Goal: Transaction & Acquisition: Purchase product/service

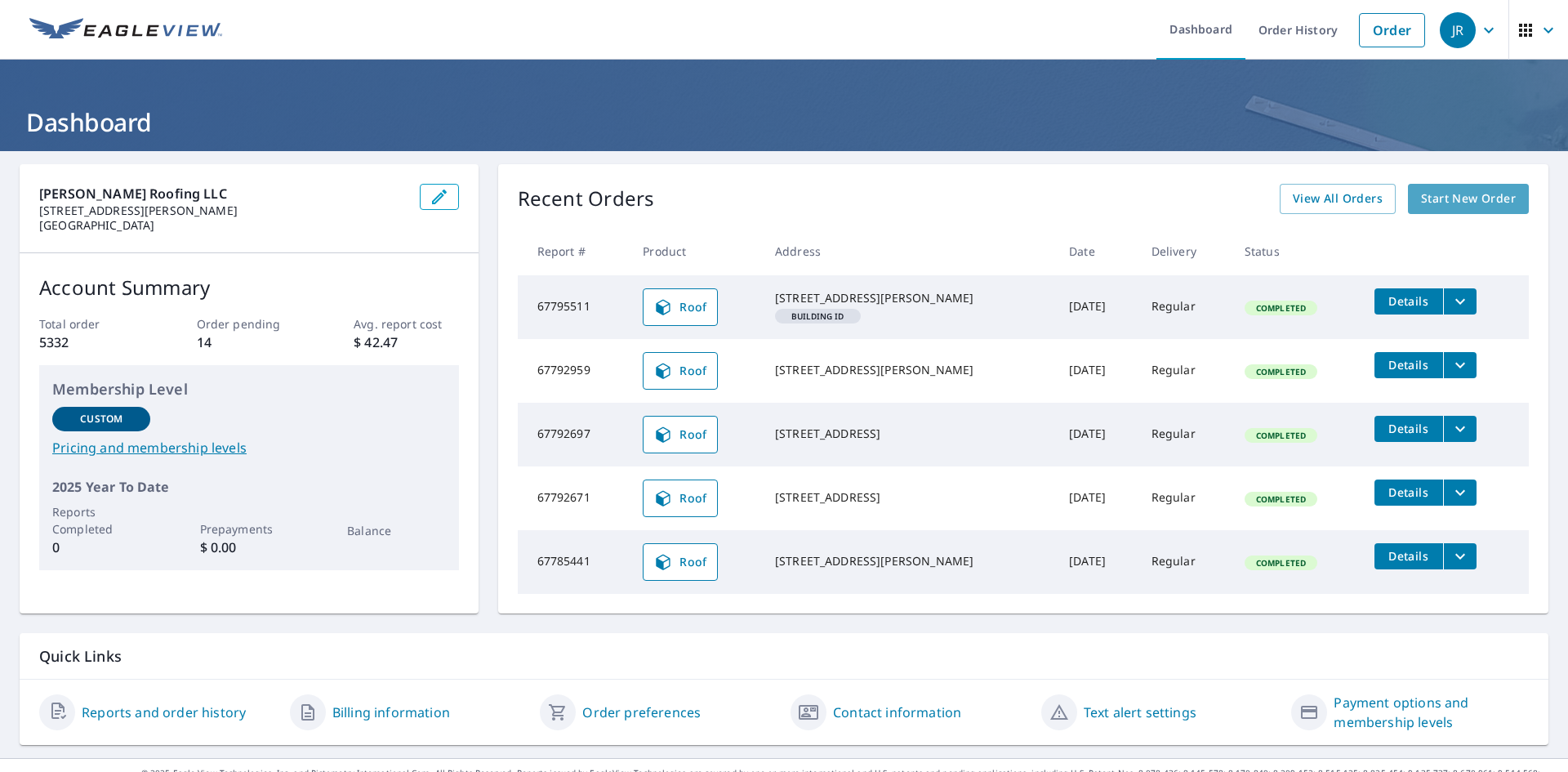
click at [1441, 197] on span "Start New Order" at bounding box center [1468, 199] width 94 height 21
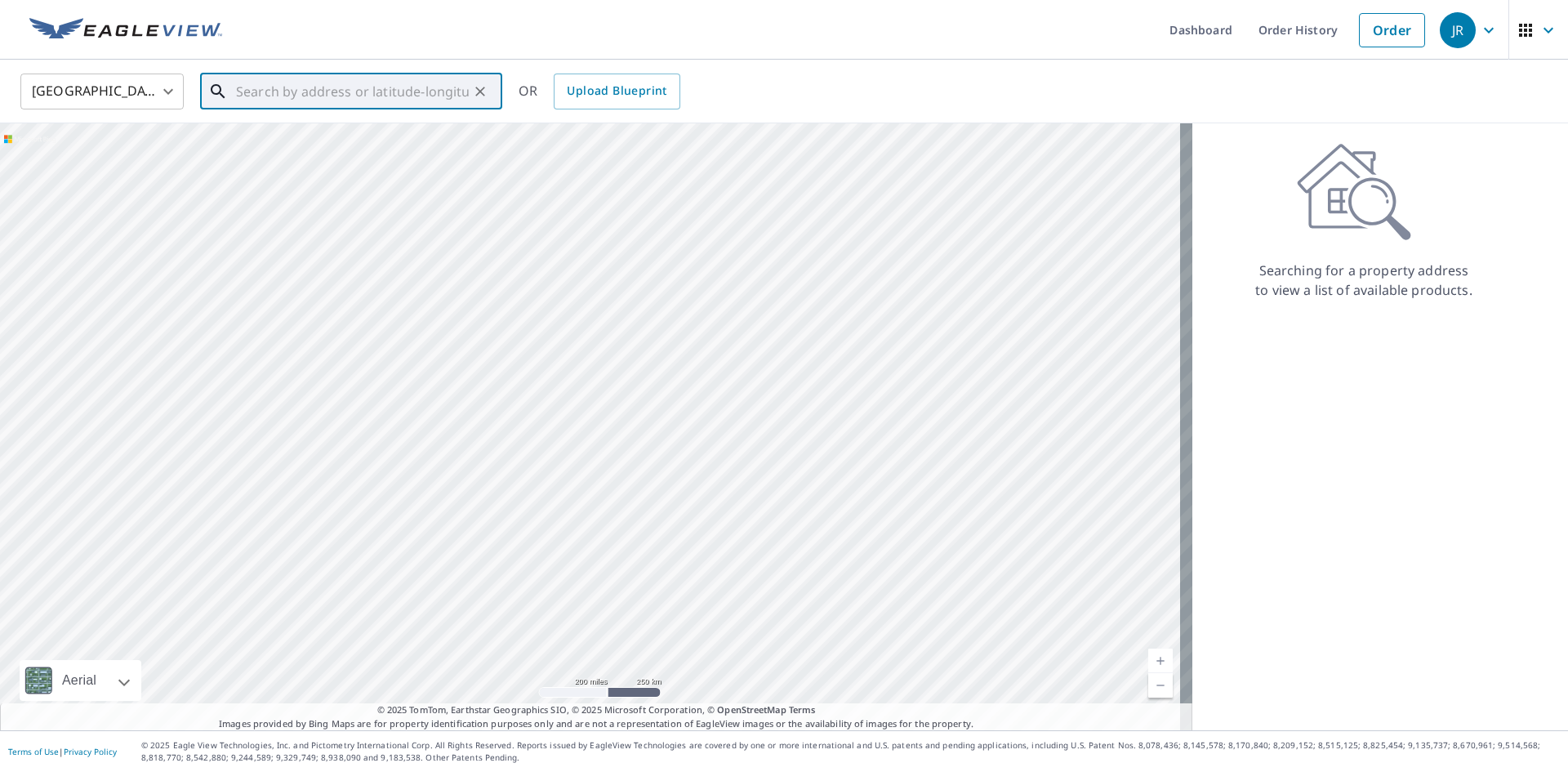
click at [382, 92] on input "text" at bounding box center [352, 92] width 232 height 45
click at [367, 138] on span "[STREET_ADDRESS]" at bounding box center [360, 139] width 256 height 20
type input "[STREET_ADDRESS]"
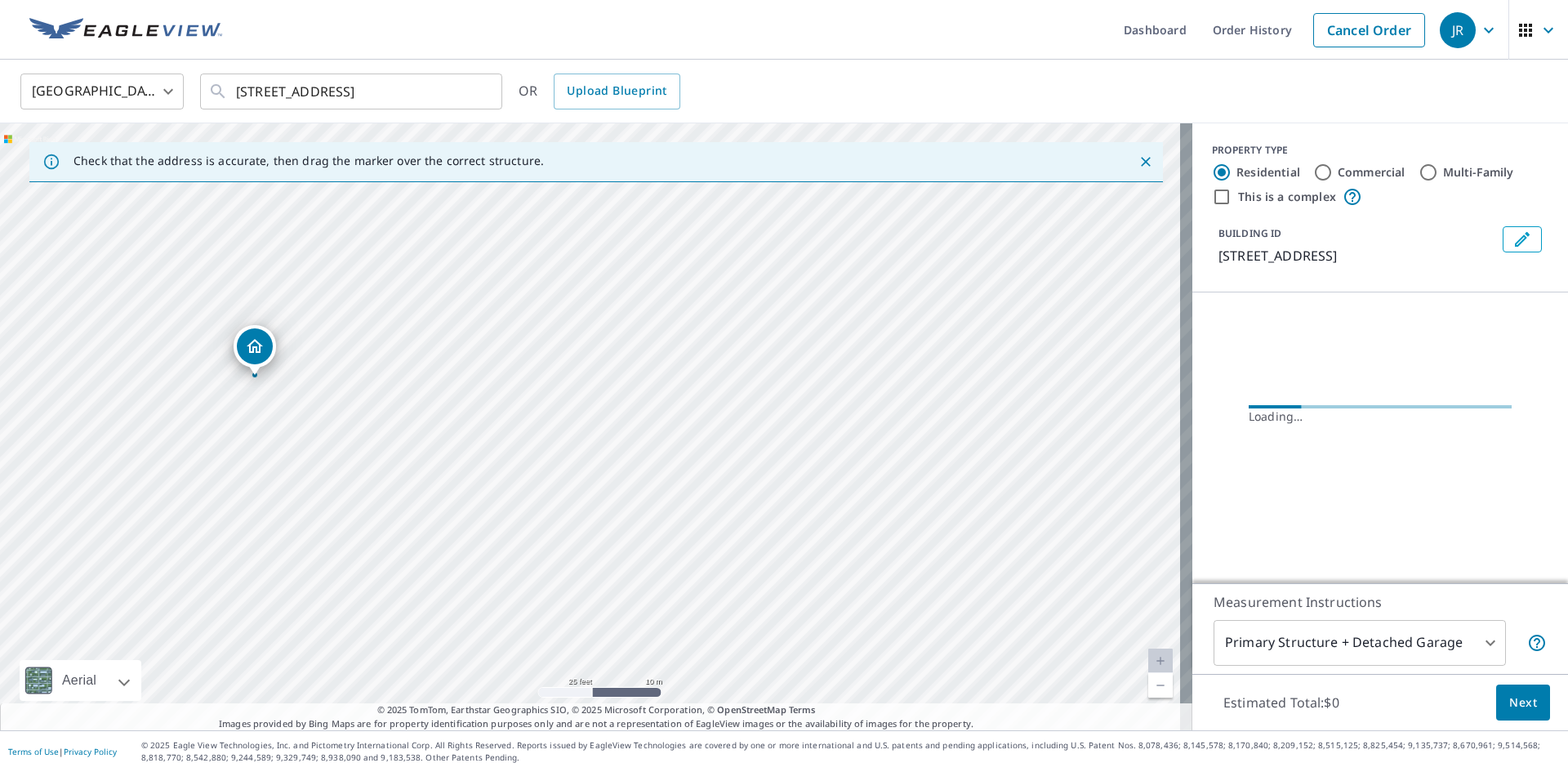
drag, startPoint x: 286, startPoint y: 406, endPoint x: 445, endPoint y: 401, distance: 159.1
click at [445, 401] on div "[STREET_ADDRESS]" at bounding box center [596, 427] width 1192 height 607
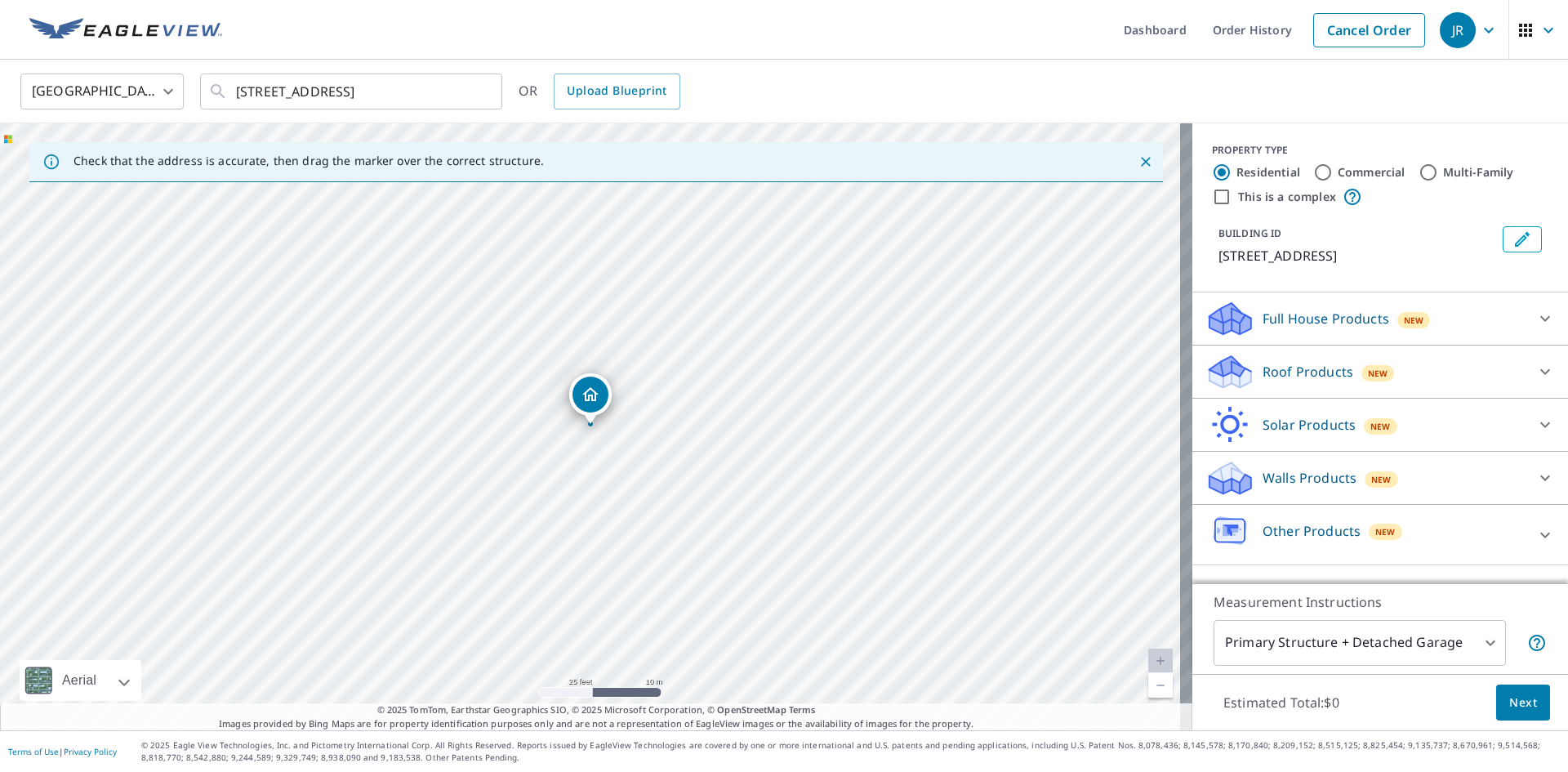
click at [1541, 371] on icon at bounding box center [1545, 372] width 9 height 6
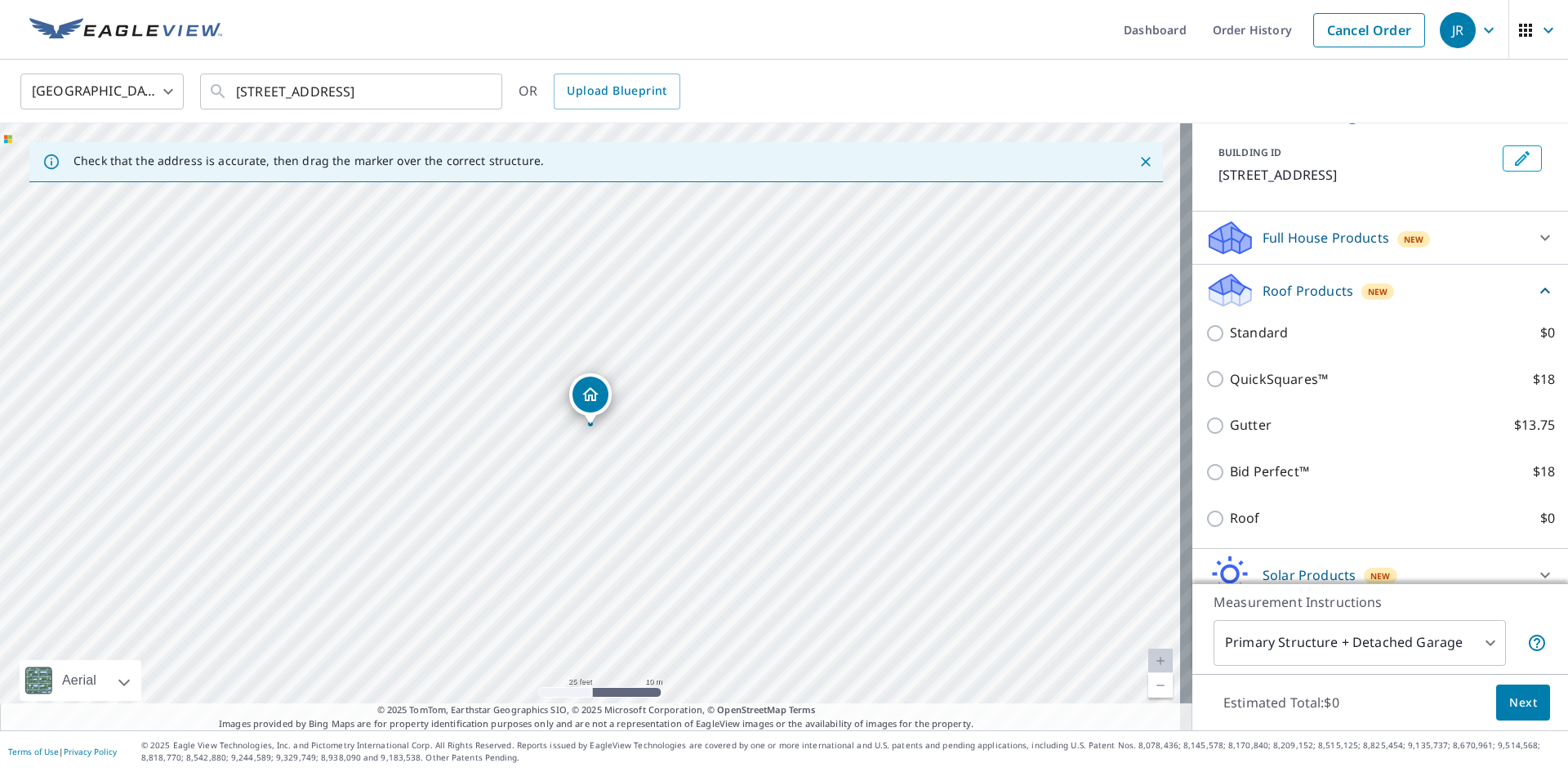
scroll to position [50, 0]
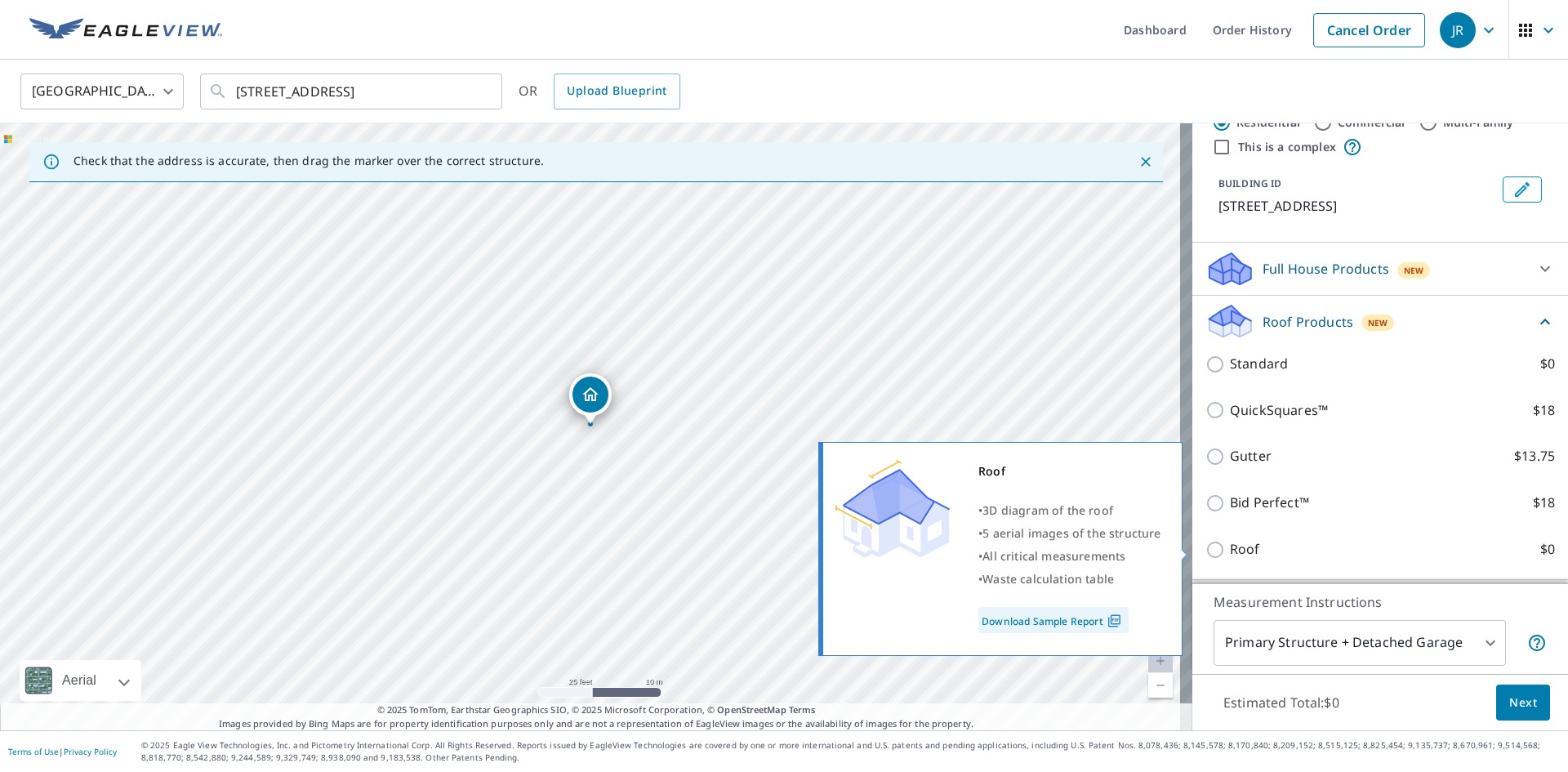
click at [1085, 625] on link "Download Sample Report" at bounding box center [1053, 620] width 150 height 26
click at [1207, 546] on input "Roof $0" at bounding box center [1218, 550] width 25 height 20
checkbox input "true"
type input "3"
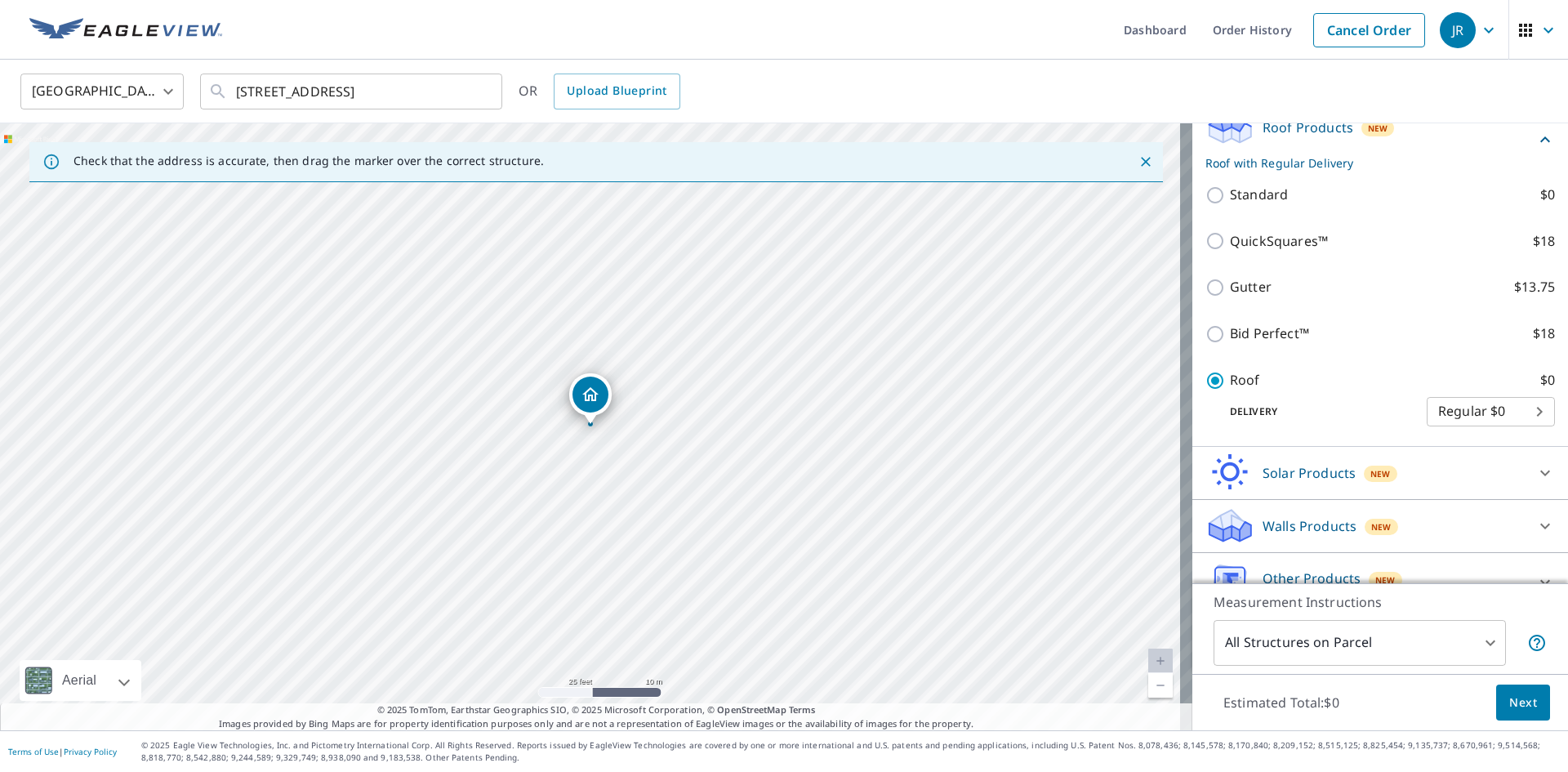
scroll to position [231, 0]
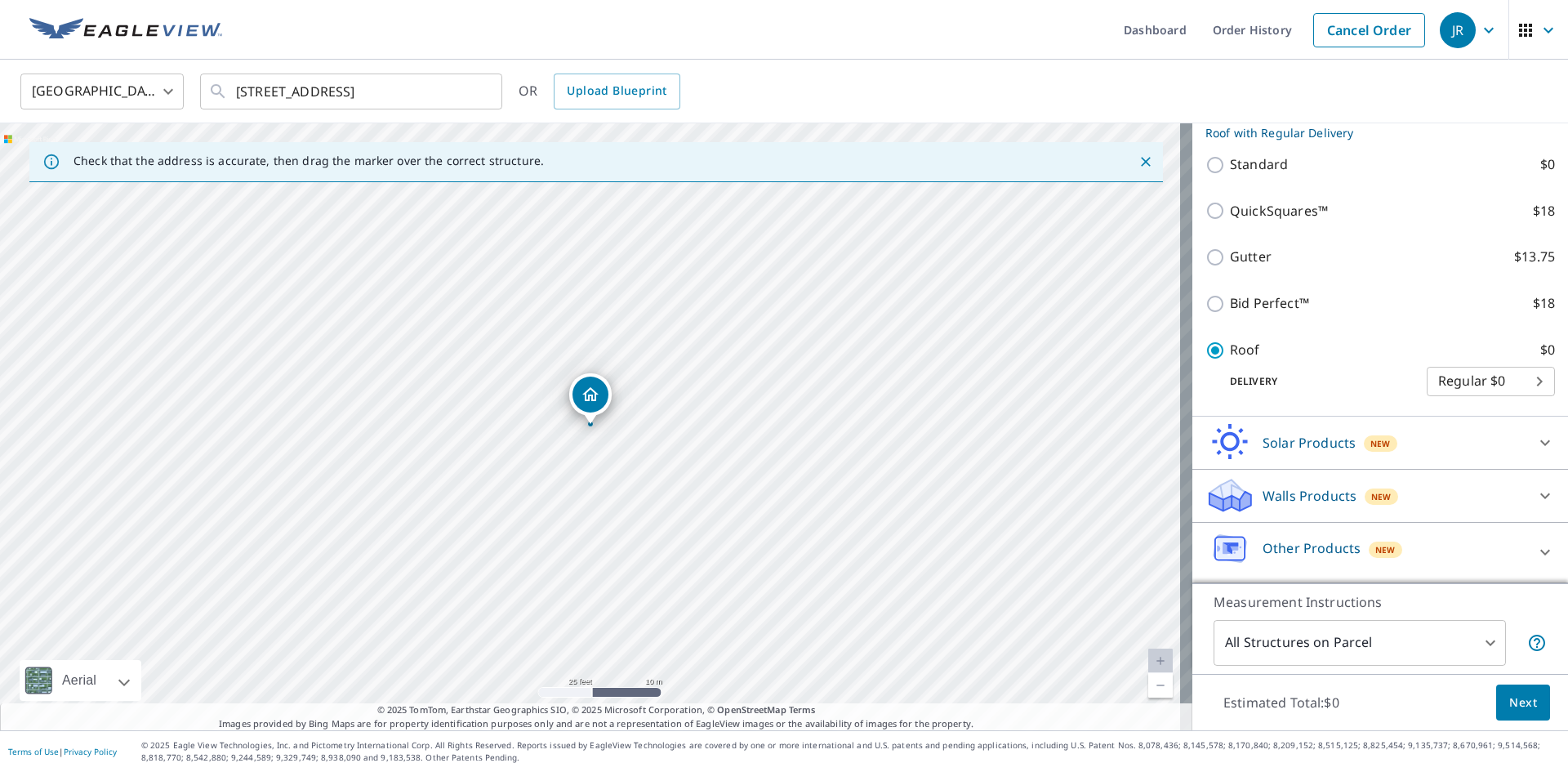
click at [1528, 709] on button "Next" at bounding box center [1523, 703] width 54 height 37
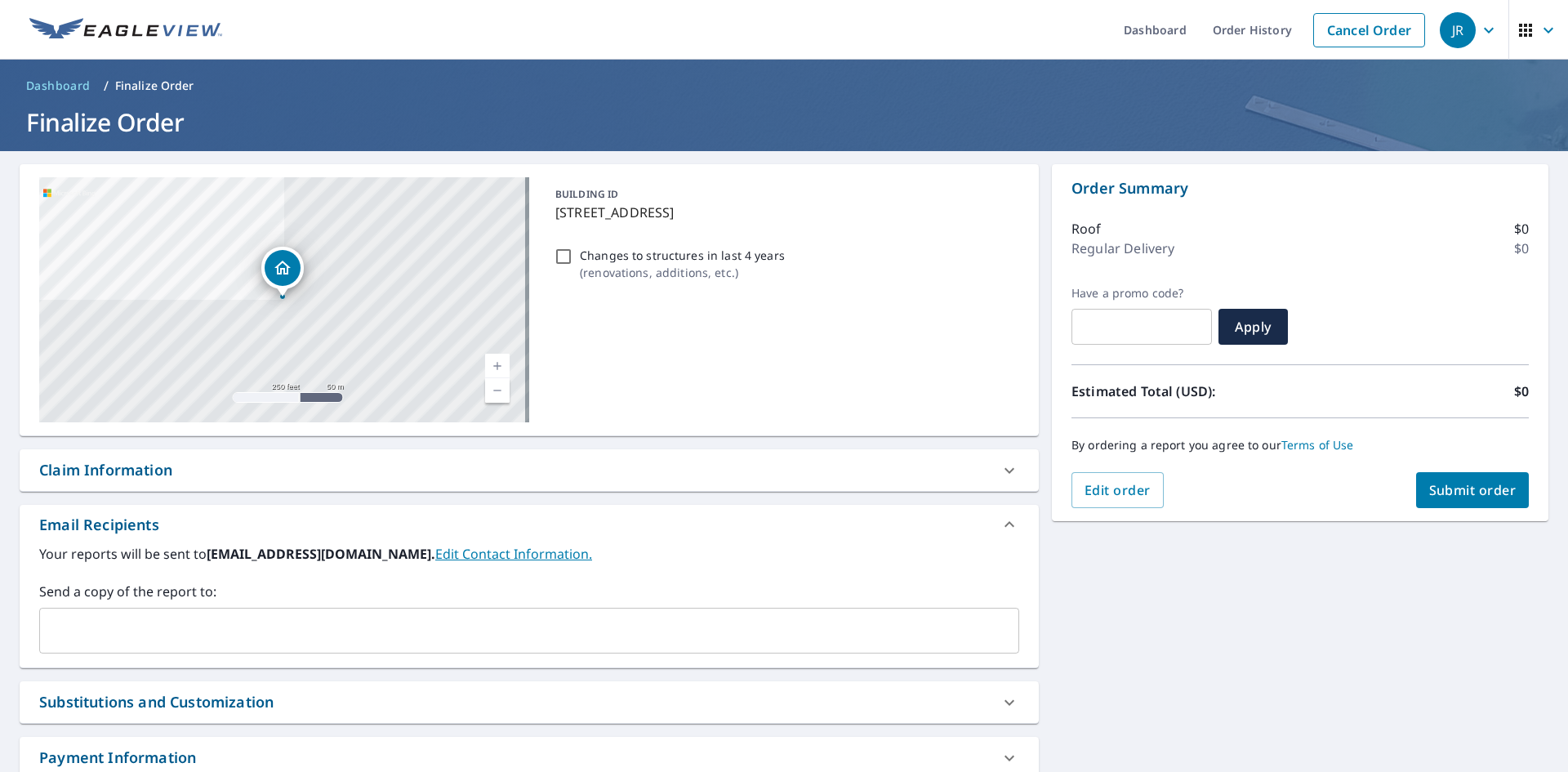
click at [161, 468] on div "Claim Information" at bounding box center [106, 470] width 133 height 22
checkbox input "true"
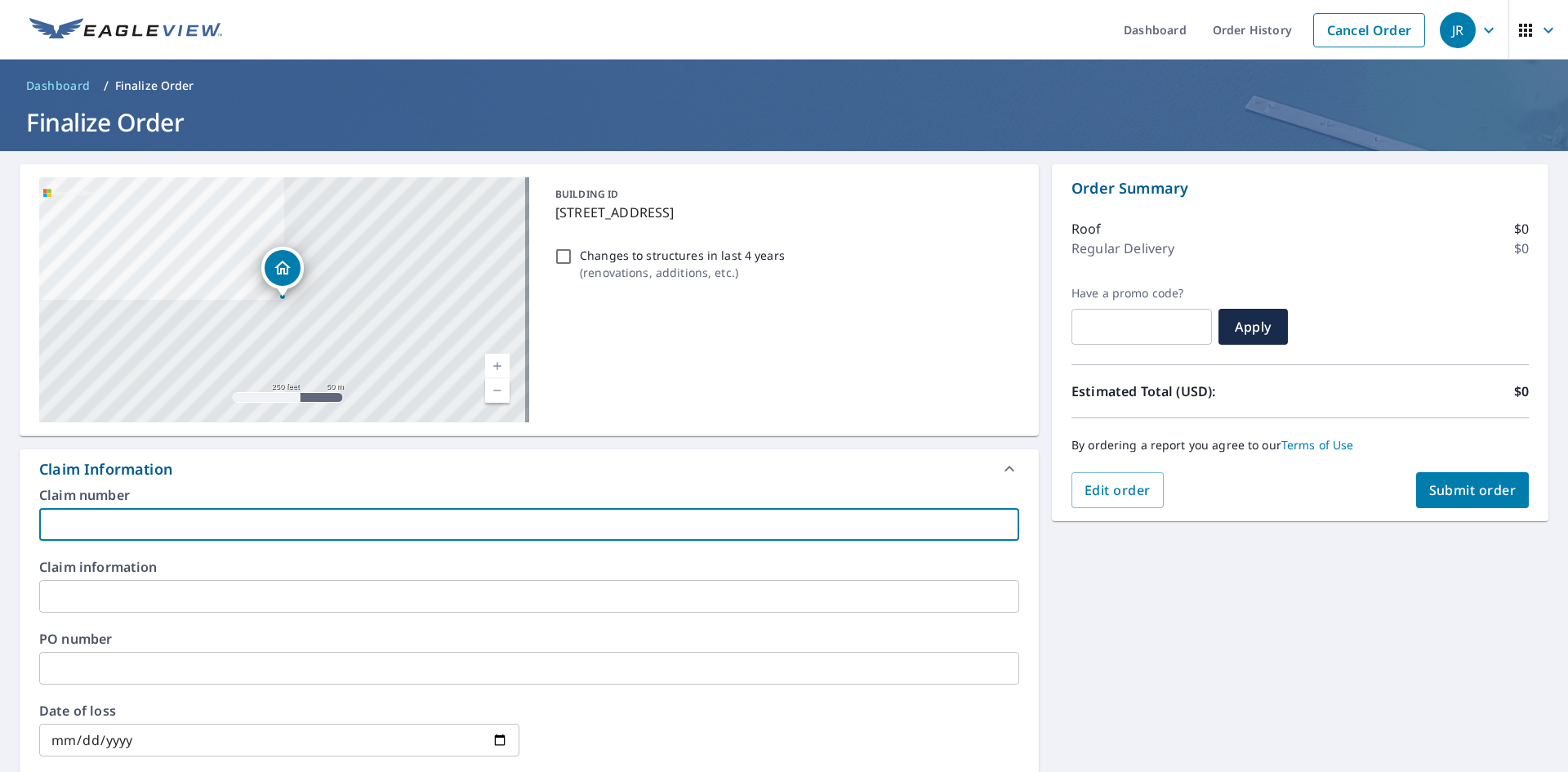
click at [173, 519] on input "text" at bounding box center [530, 524] width 980 height 33
type input "k"
checkbox input "true"
type input "ke"
checkbox input "true"
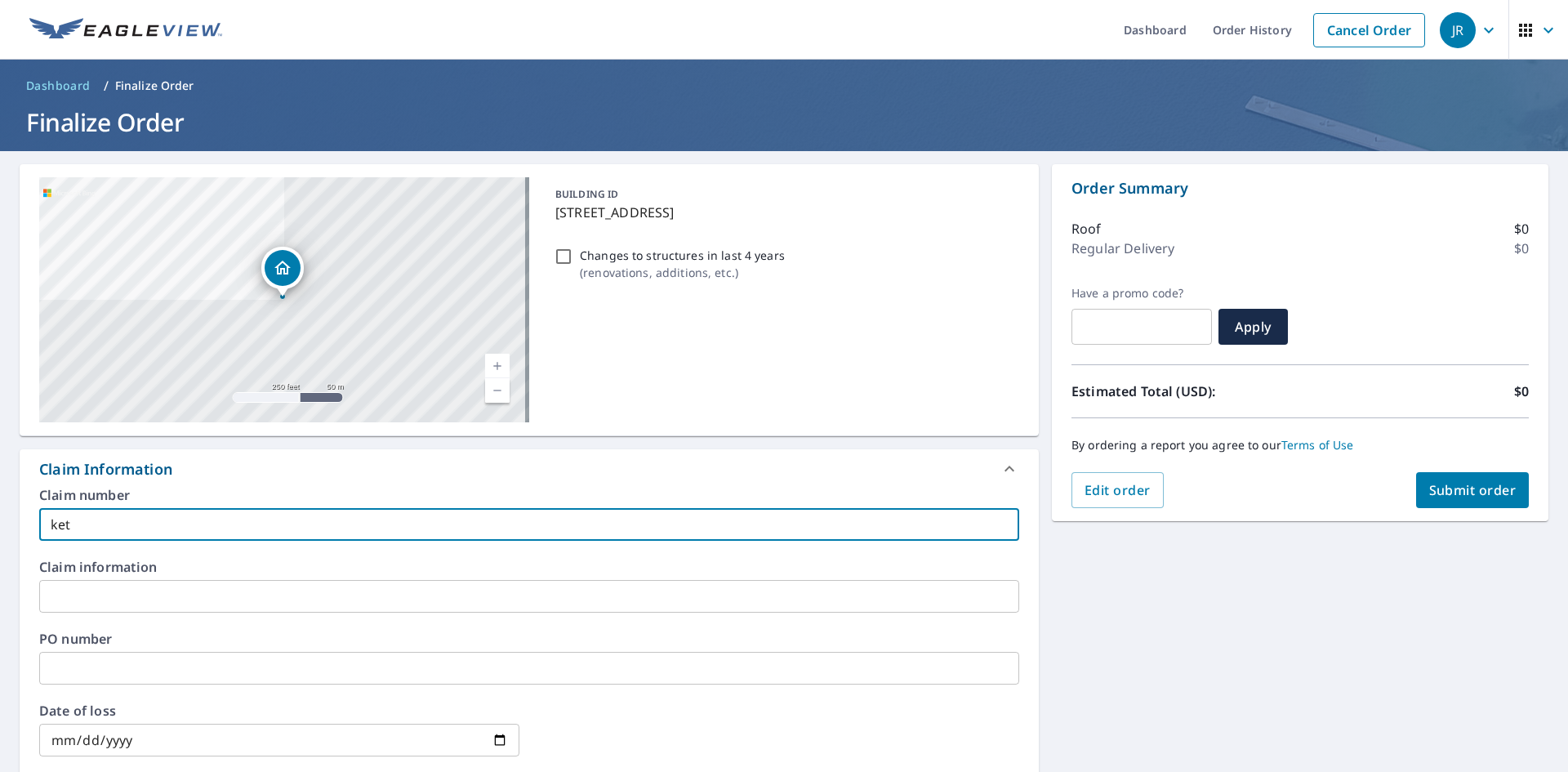
type input "kety"
checkbox input "true"
type input "ketyi"
checkbox input "true"
type input "kety"
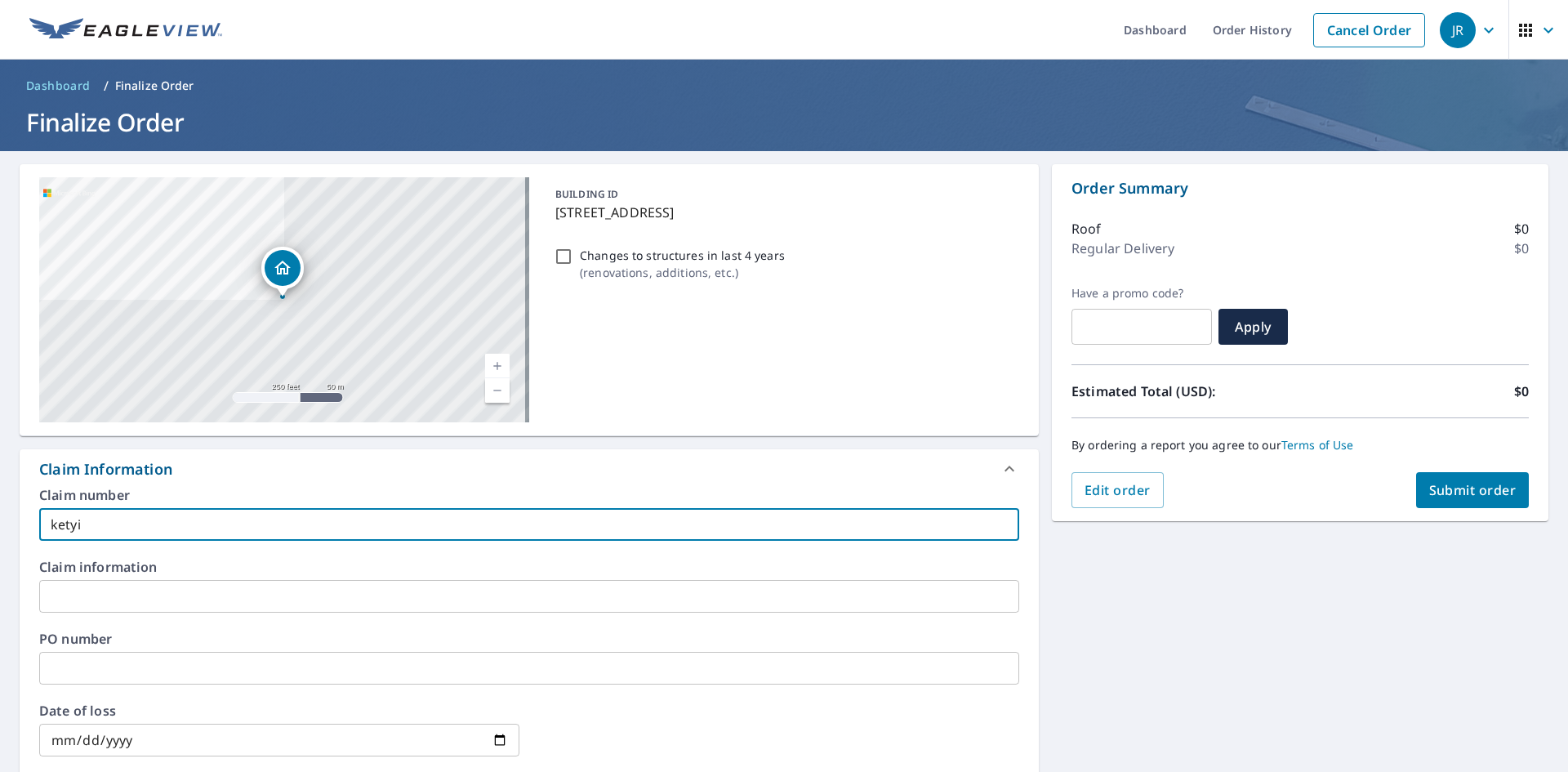
checkbox input "true"
type input "ket"
checkbox input "true"
type input "ke"
checkbox input "true"
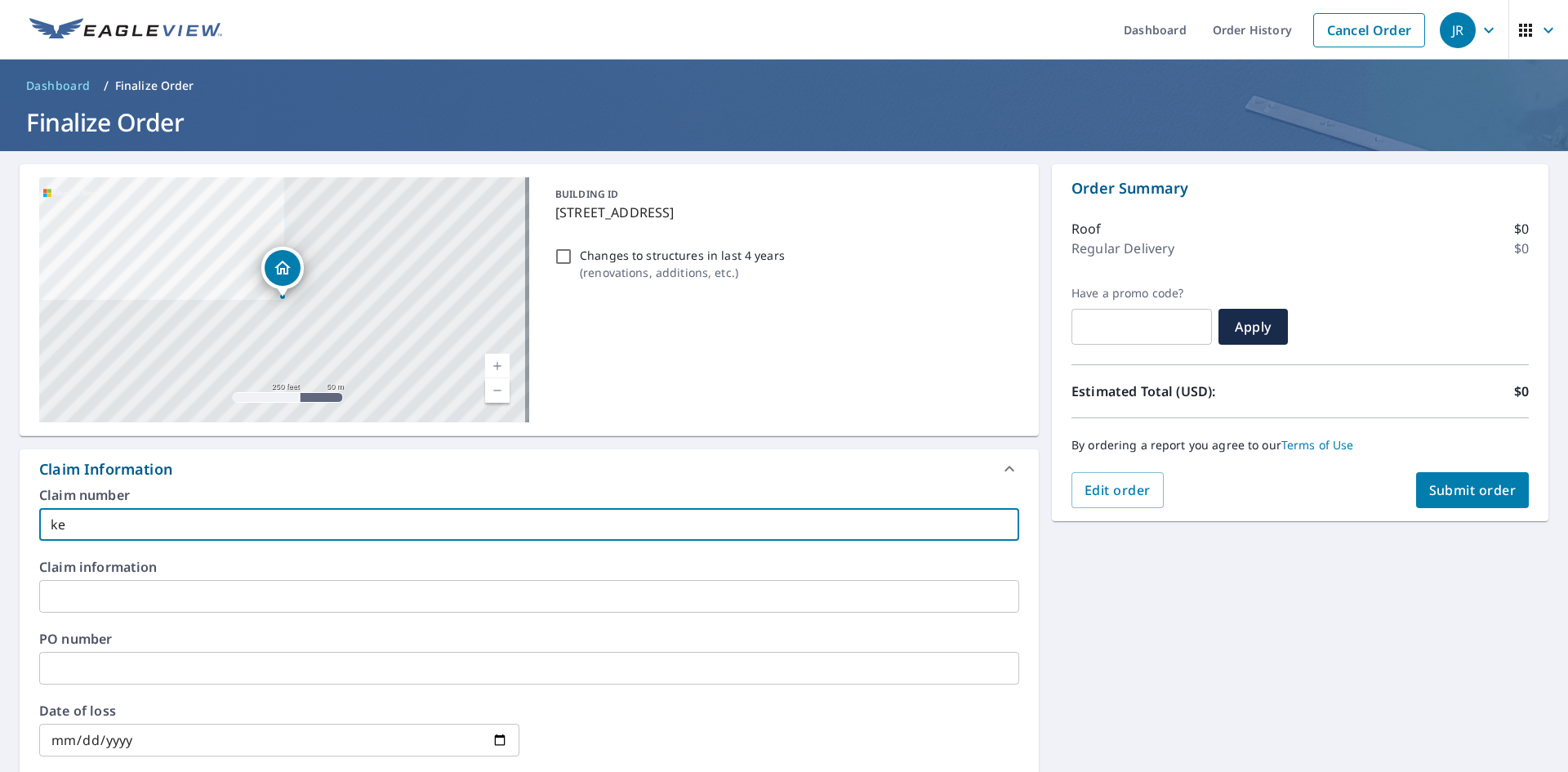
type input "k"
checkbox input "true"
type input "K"
checkbox input "true"
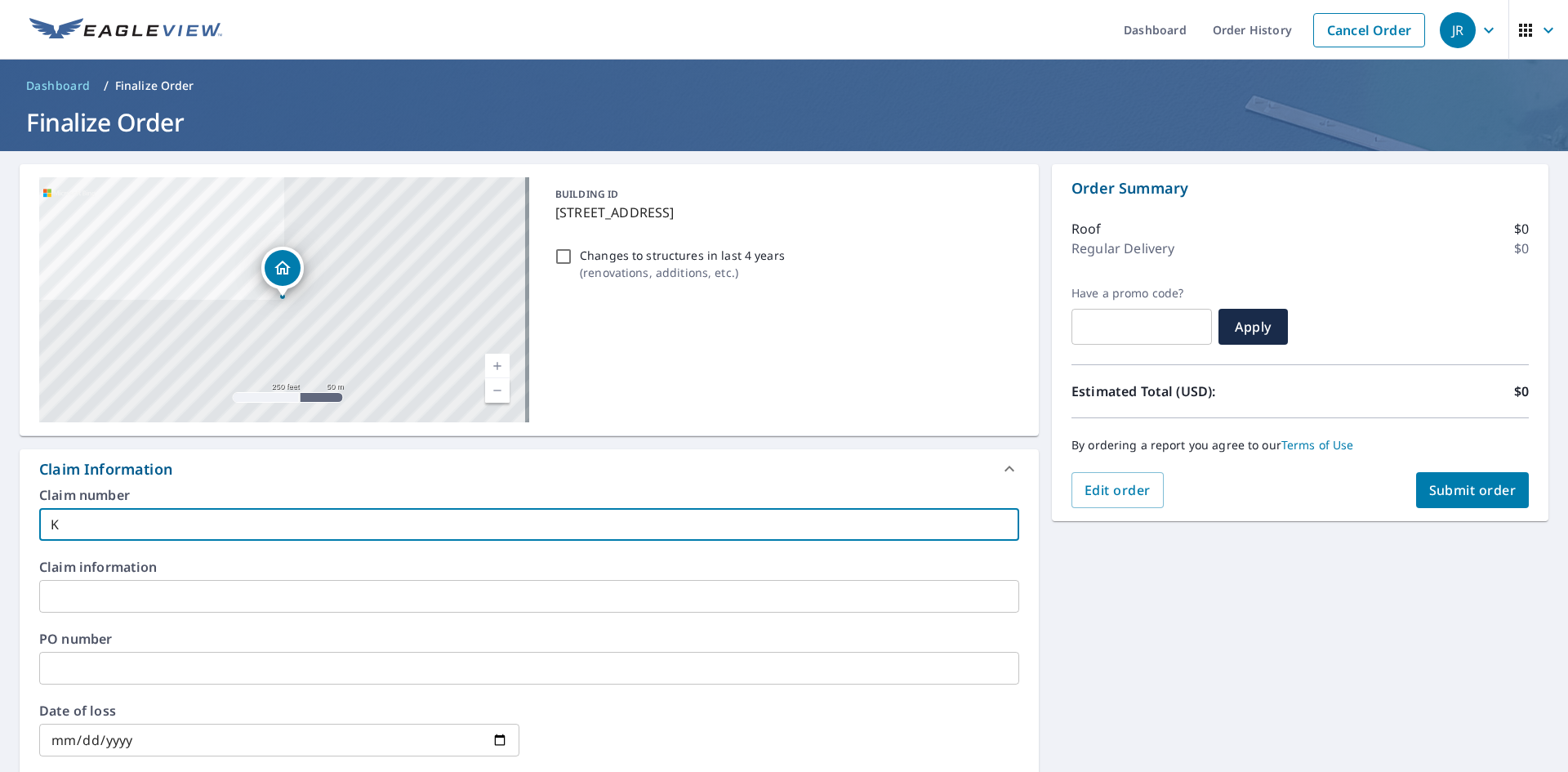
type input "Ke"
checkbox input "true"
type input "[PERSON_NAME]"
checkbox input "true"
type input "Keit"
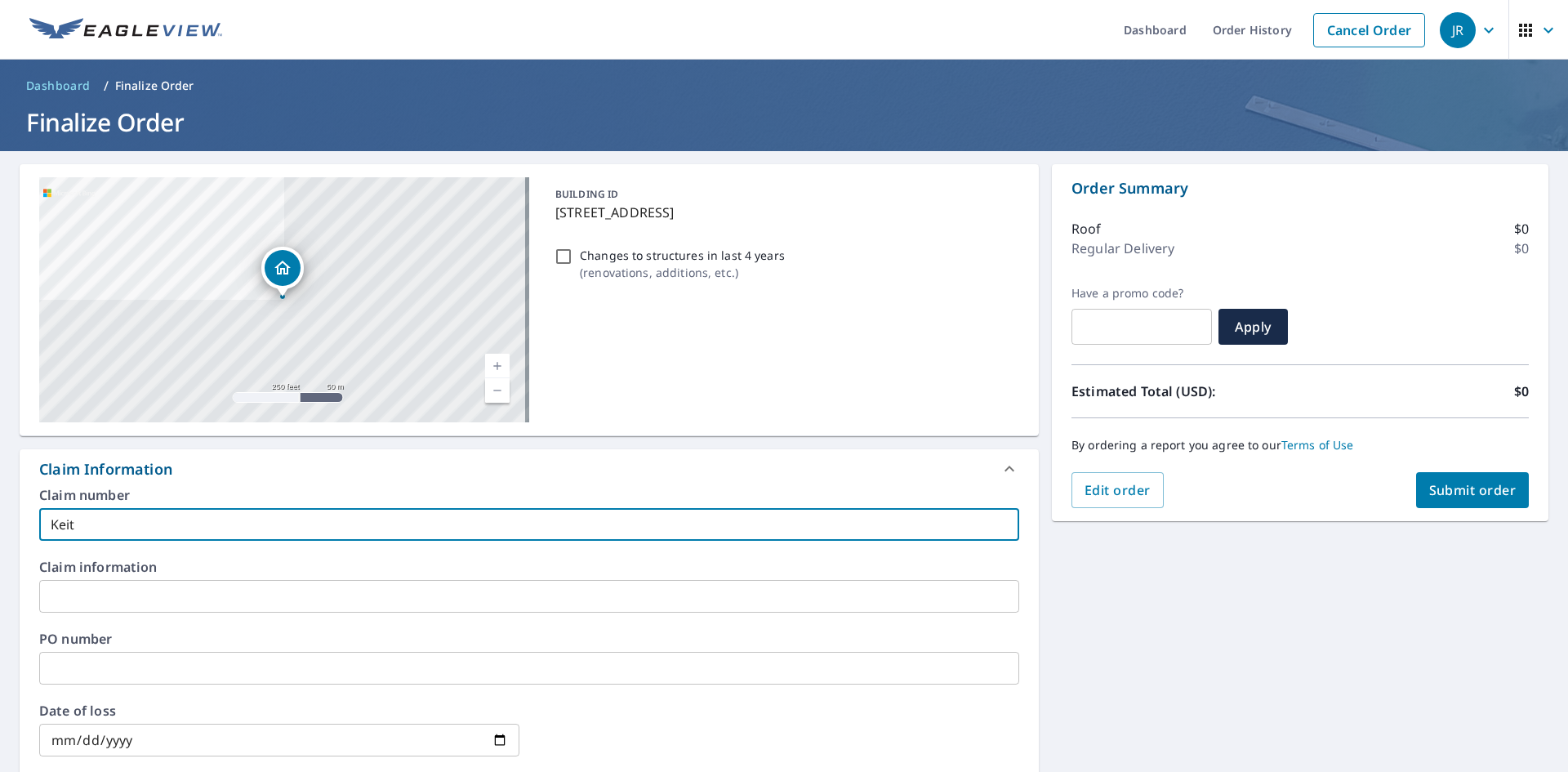
checkbox input "true"
type input "[PERSON_NAME]"
checkbox input "true"
type input "[PERSON_NAME]"
checkbox input "true"
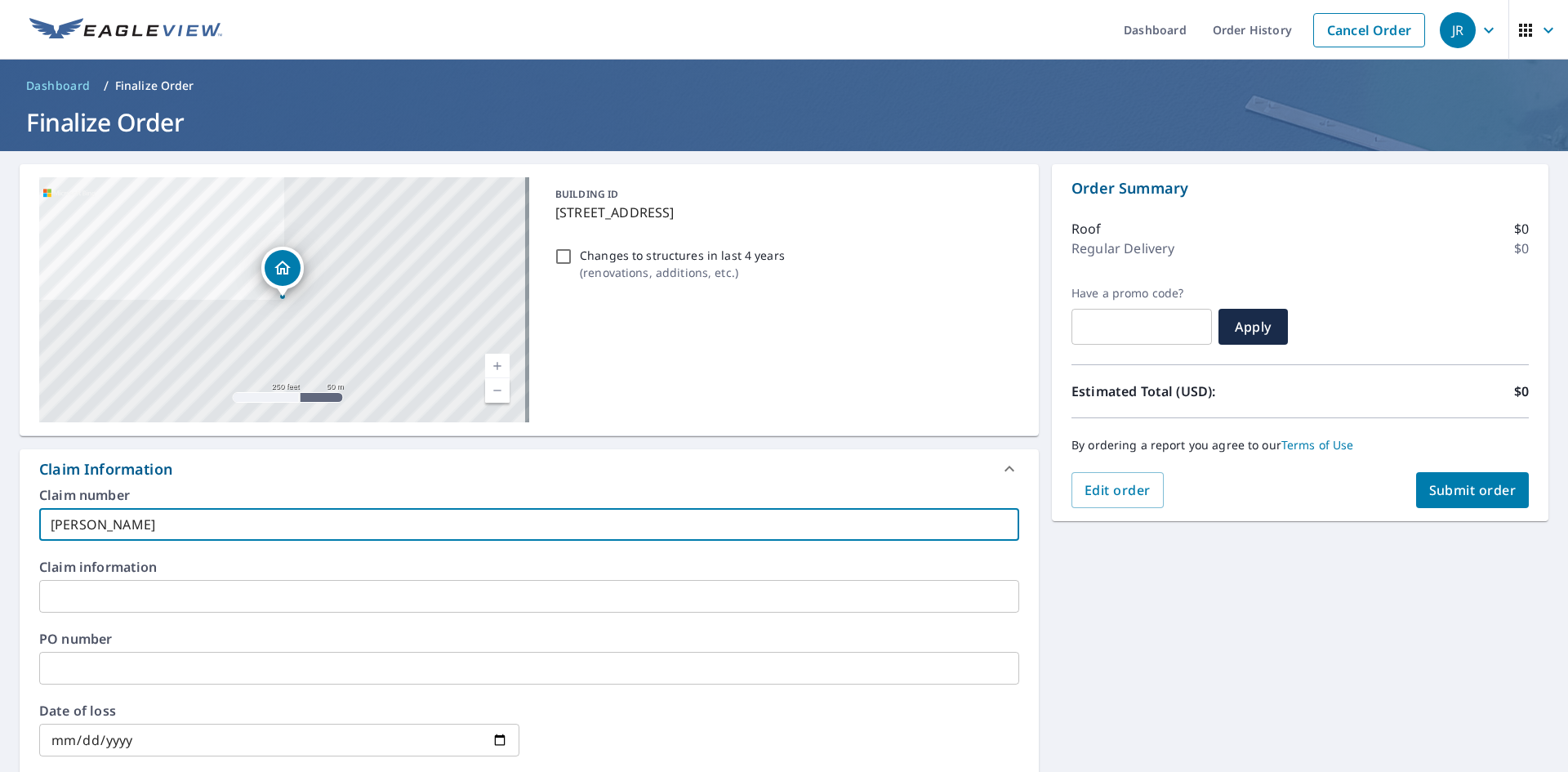
type input "[PERSON_NAME]"
checkbox input "true"
type input "[PERSON_NAME]"
checkbox input "true"
type input "[PERSON_NAME]"
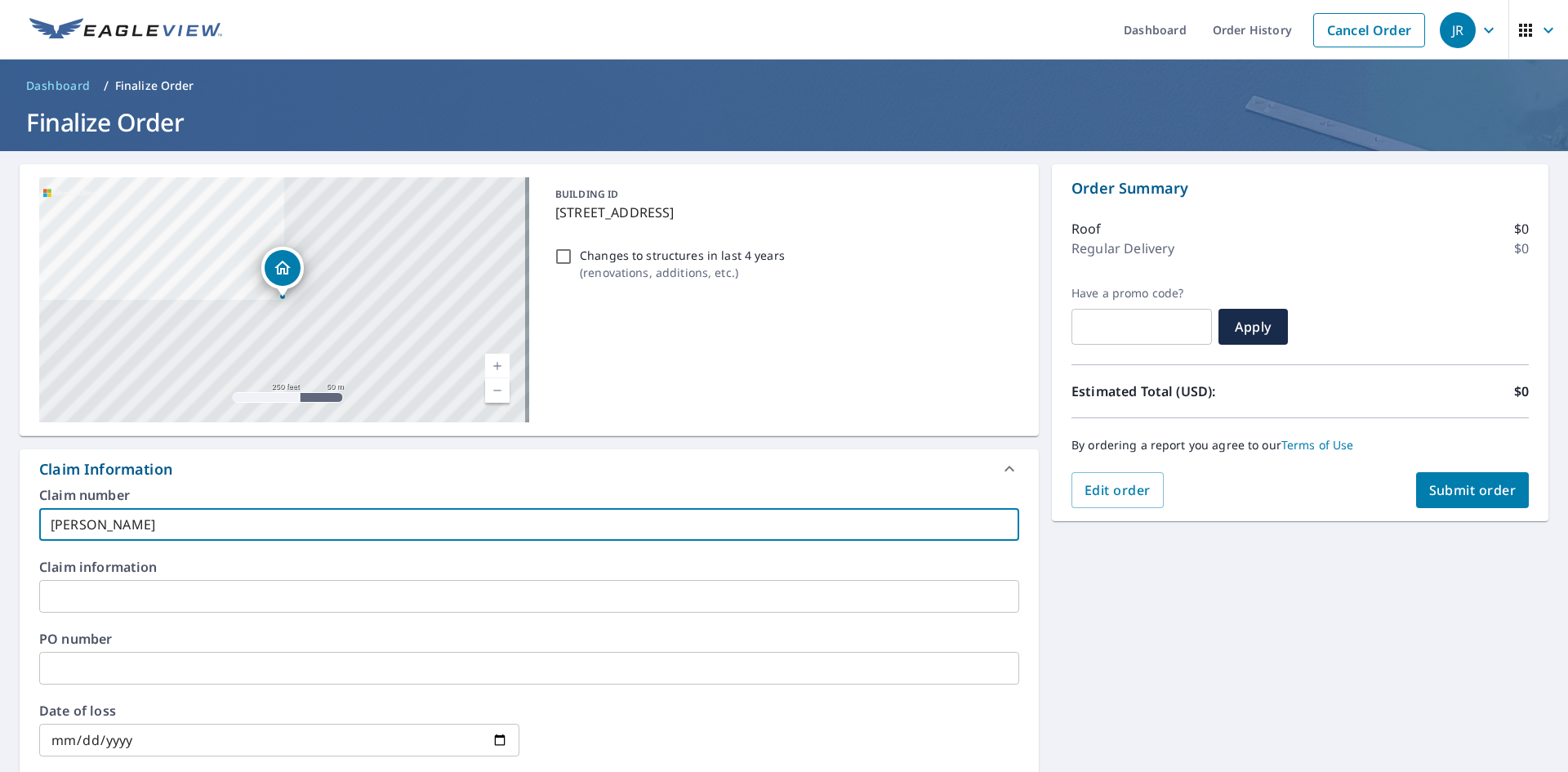
checkbox input "true"
type input "[PERSON_NAME]"
checkbox input "true"
type input "[PERSON_NAME]"
checkbox input "true"
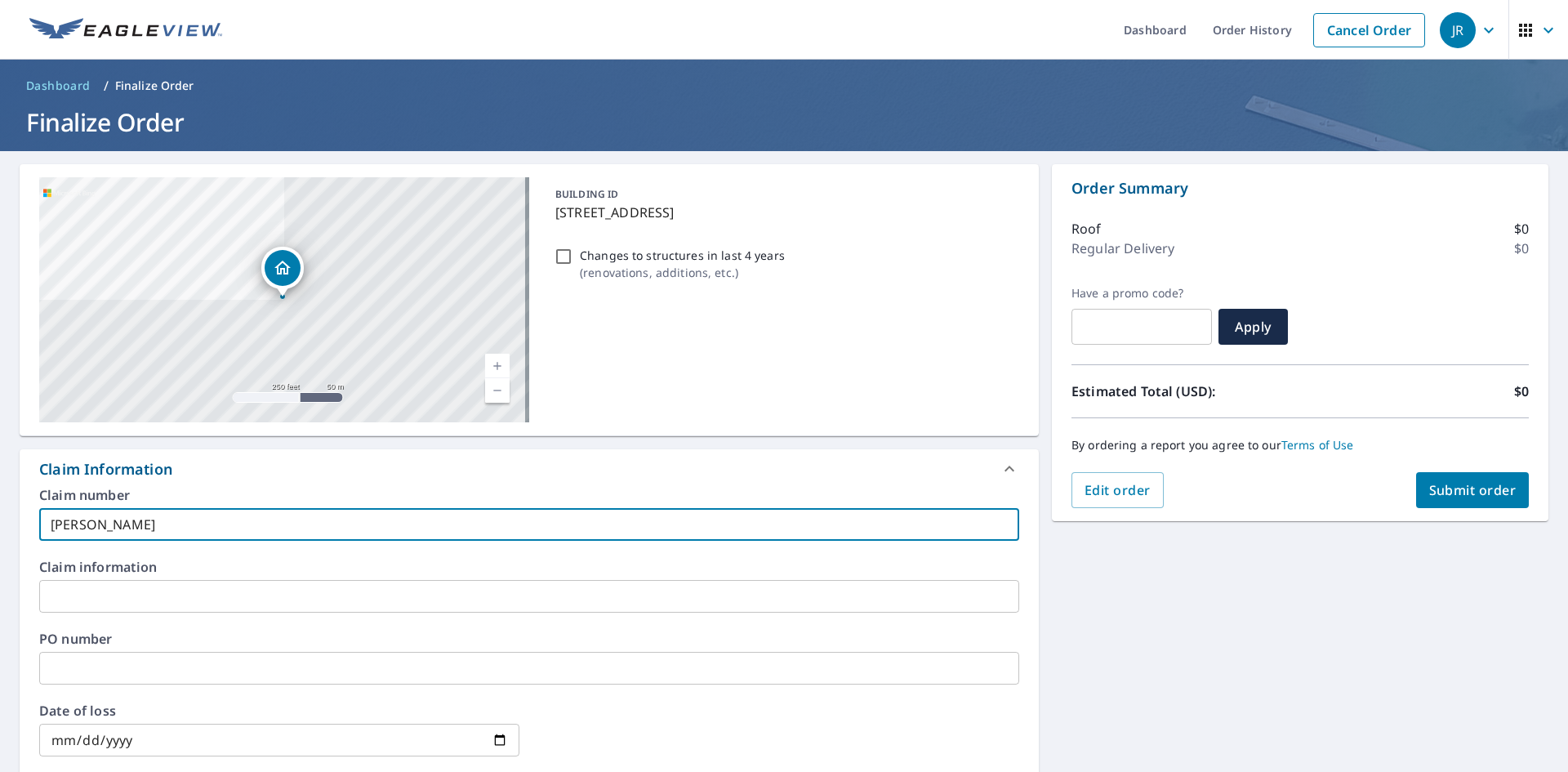
type input "[PERSON_NAME]"
checkbox input "true"
type input "[PERSON_NAME]"
checkbox input "true"
type input "[PERSON_NAME]"
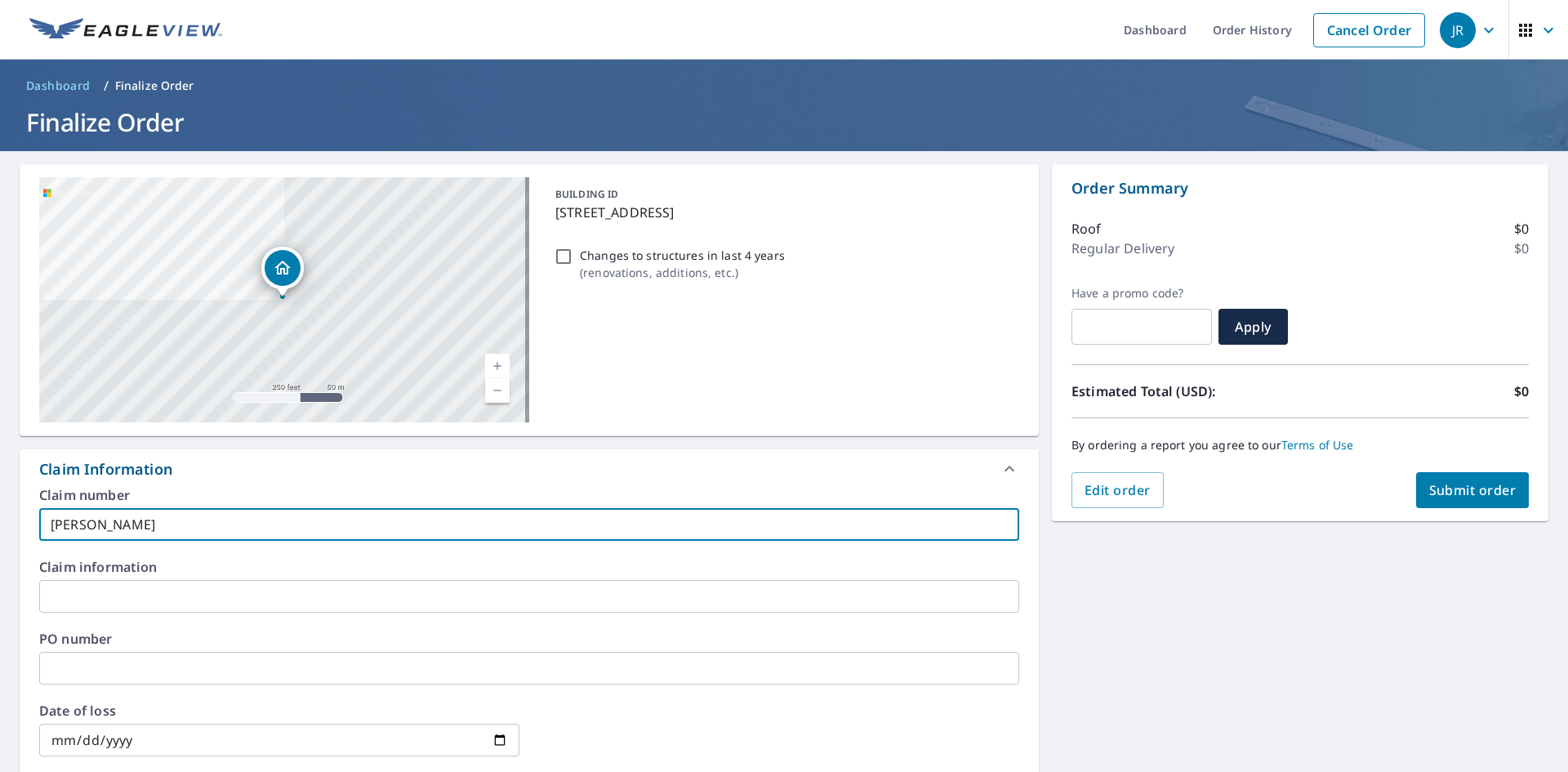
checkbox input "true"
type input "[PERSON_NAME]"
checkbox input "true"
type input "[PERSON_NAME]"
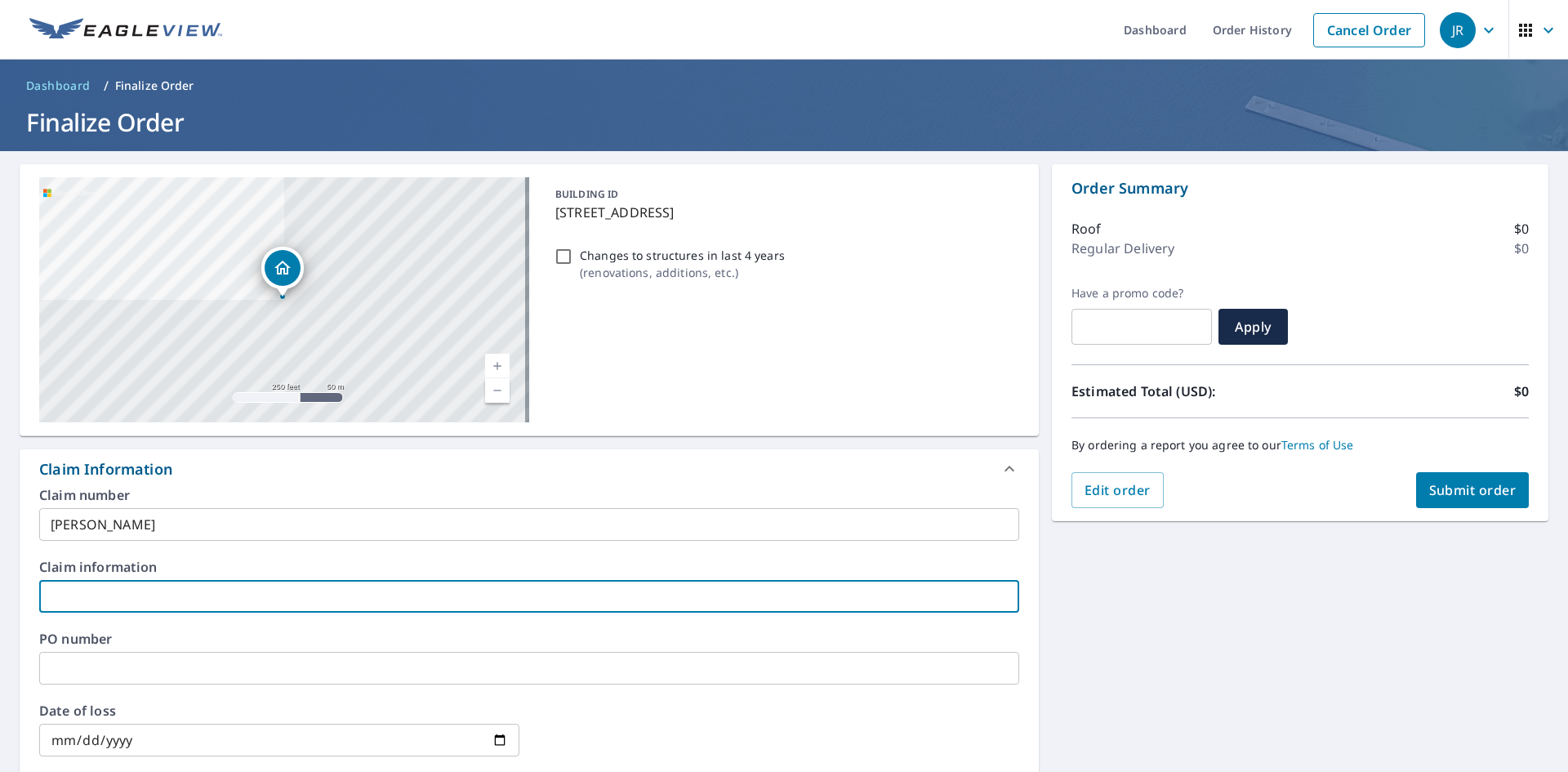
type input "B"
checkbox input "true"
type input "BW"
checkbox input "true"
type input "BW"
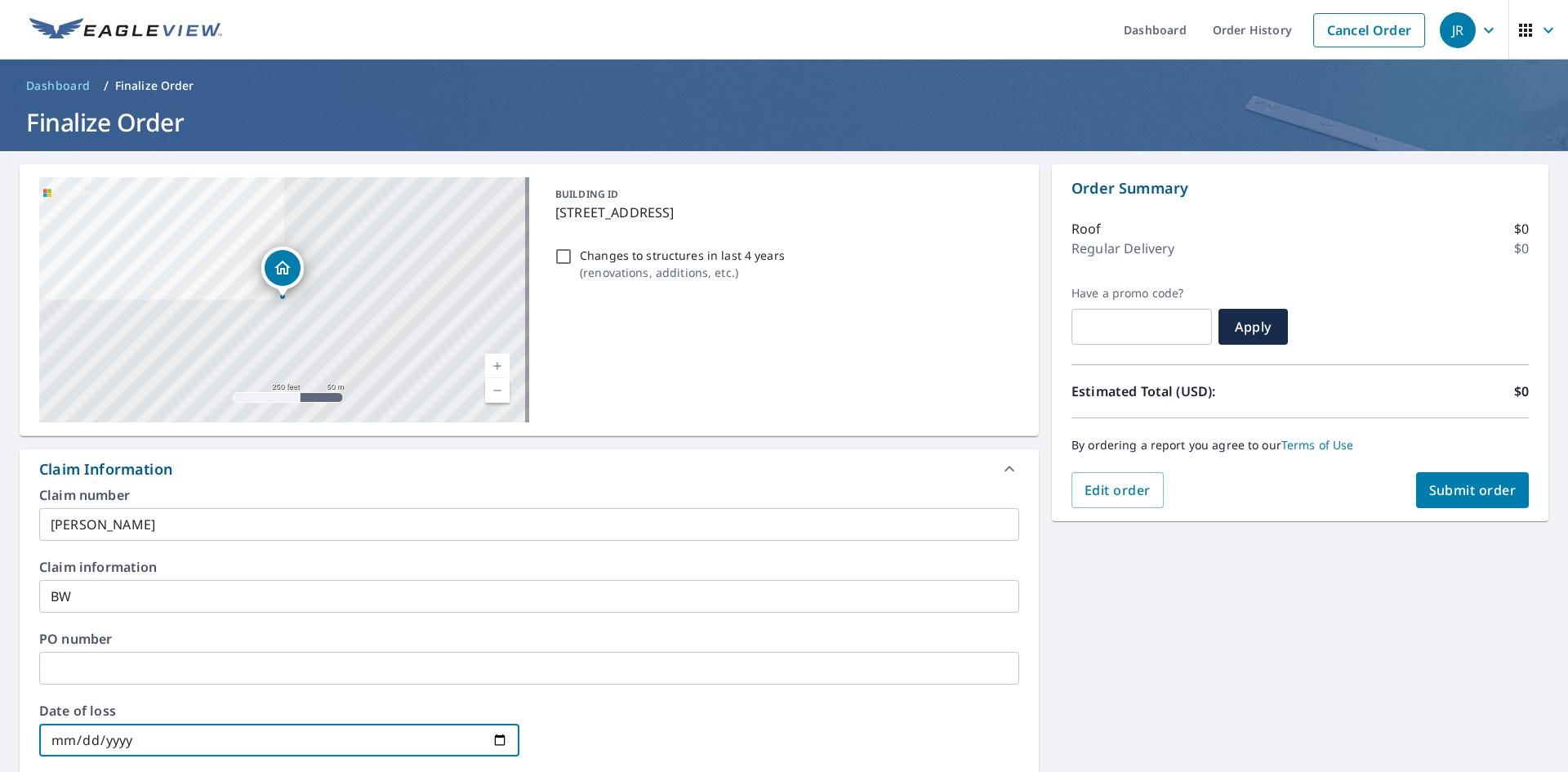
scroll to position [426, 0]
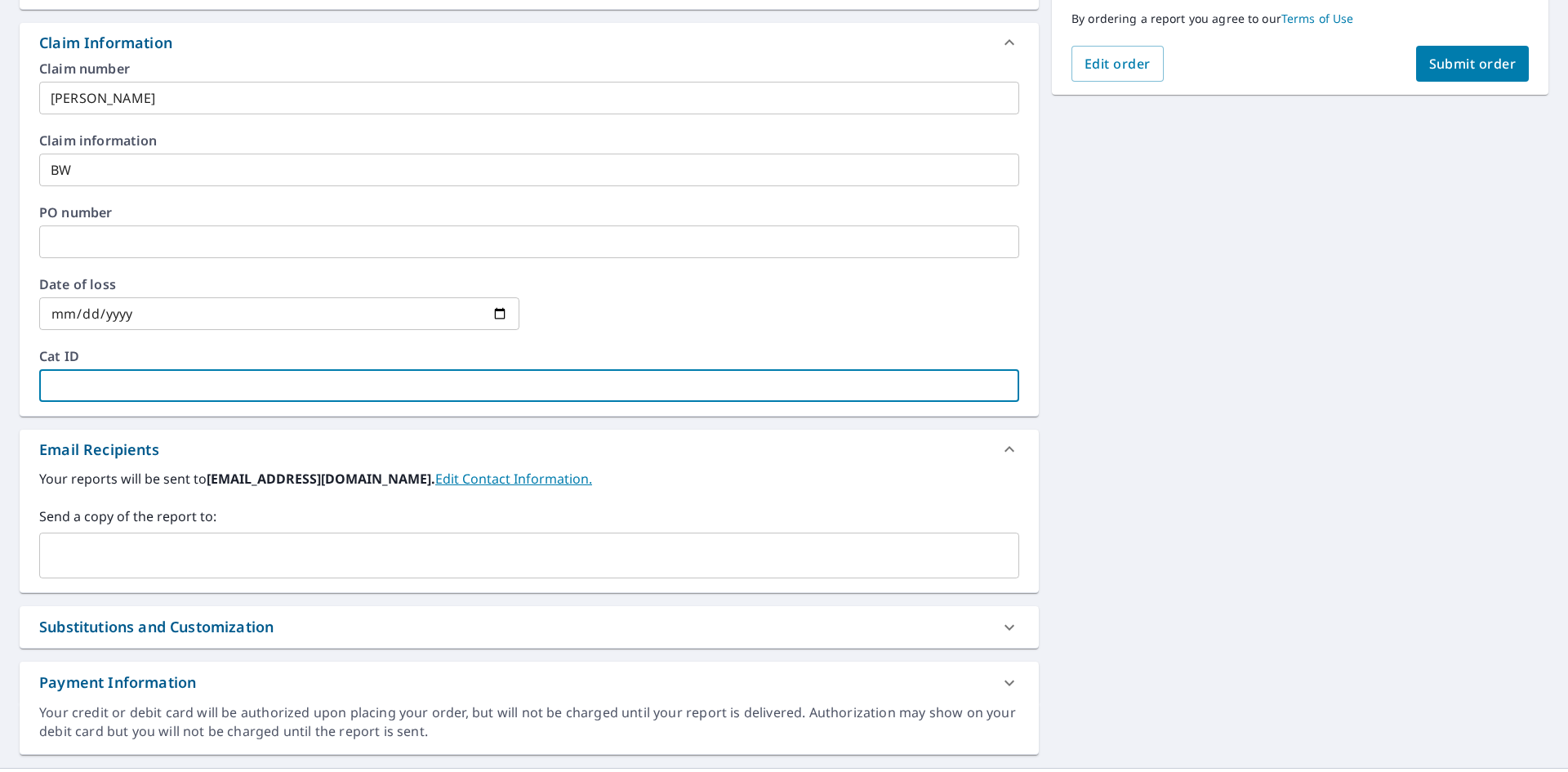
click at [134, 545] on input "text" at bounding box center [517, 556] width 941 height 31
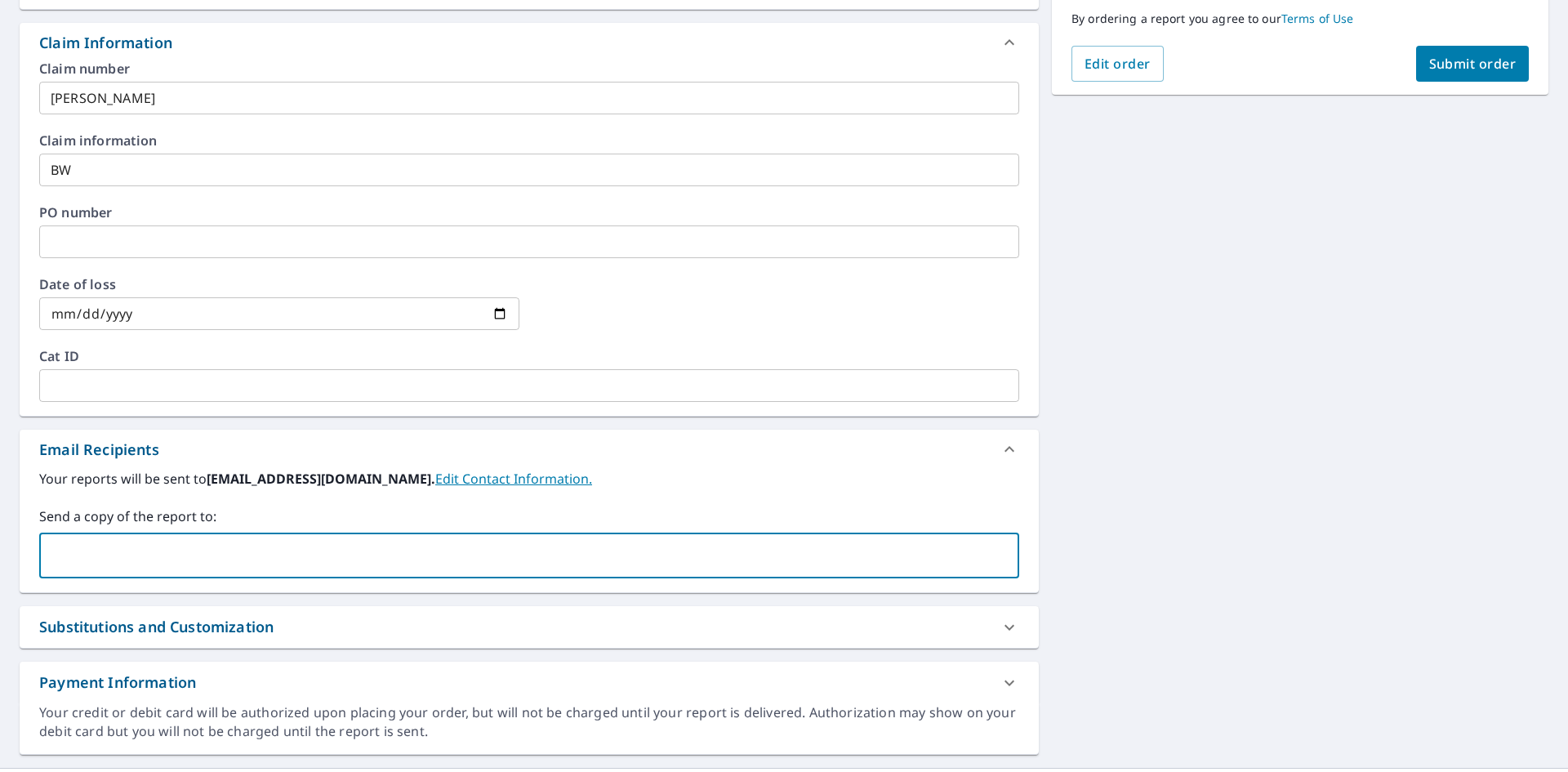
type input "[PERSON_NAME][EMAIL_ADDRESS][DOMAIN_NAME]"
checkbox input "true"
type input "peyton"
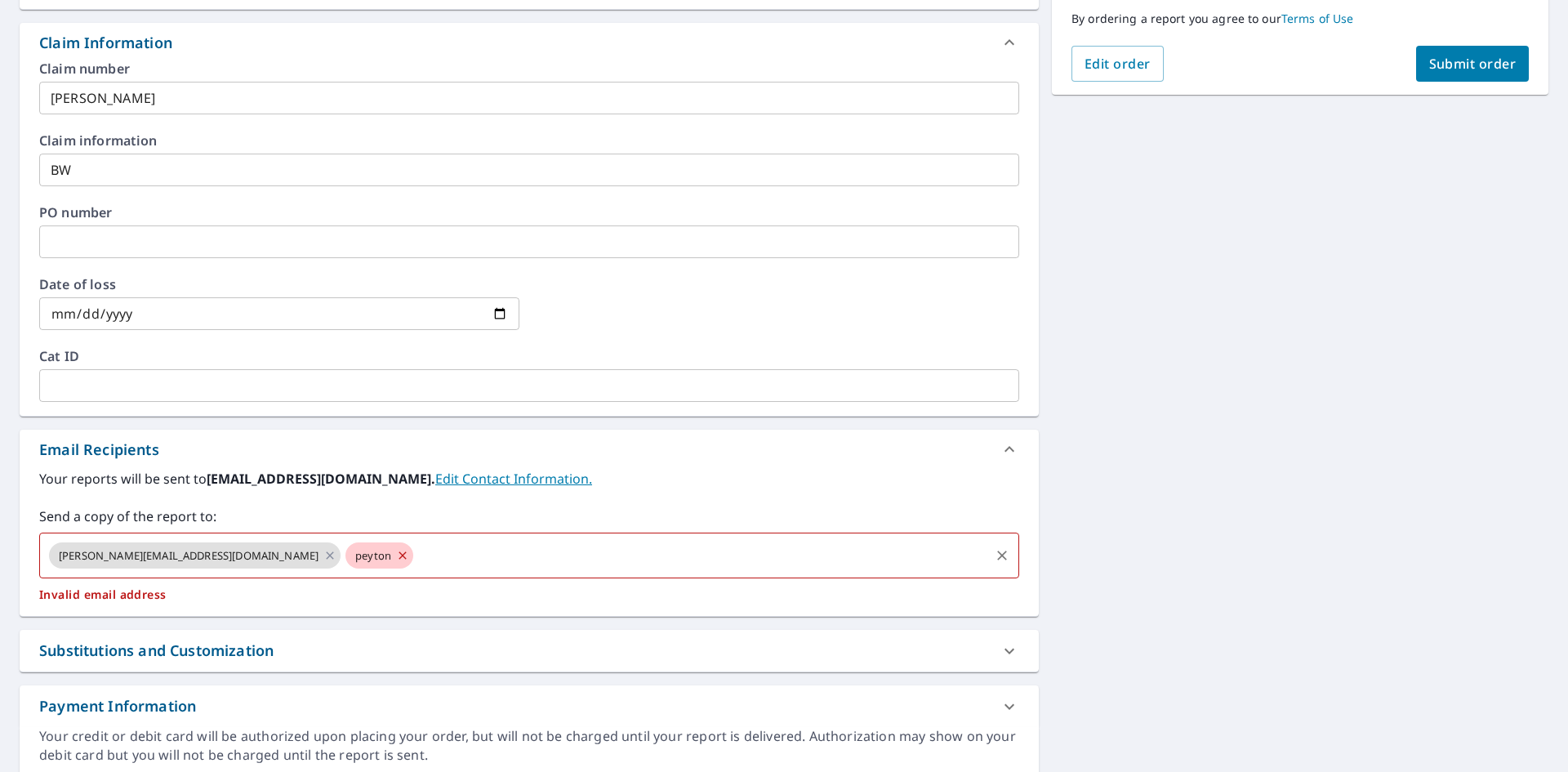
click at [399, 553] on icon at bounding box center [402, 556] width 8 height 8
checkbox input "true"
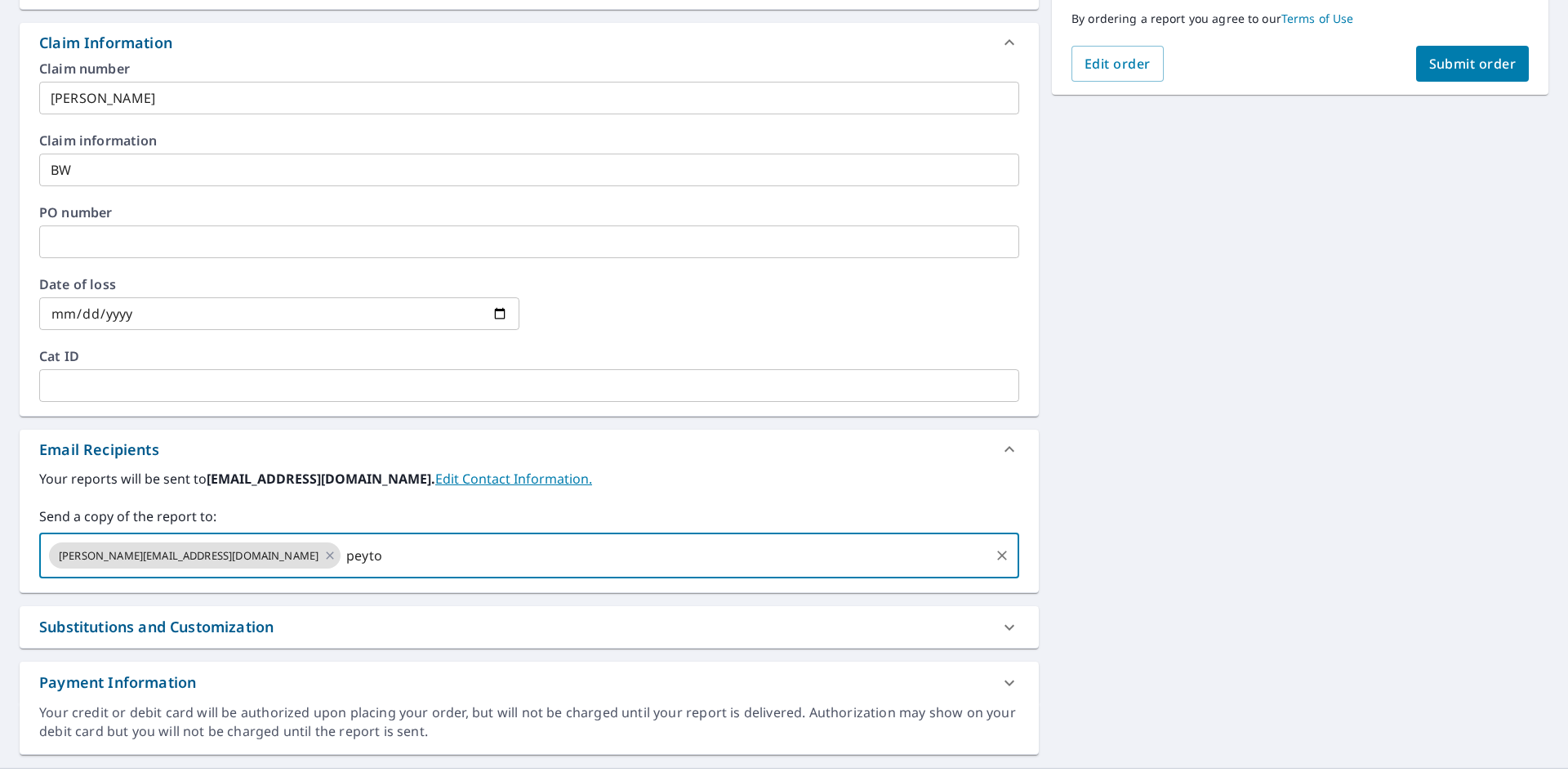
type input "peyton"
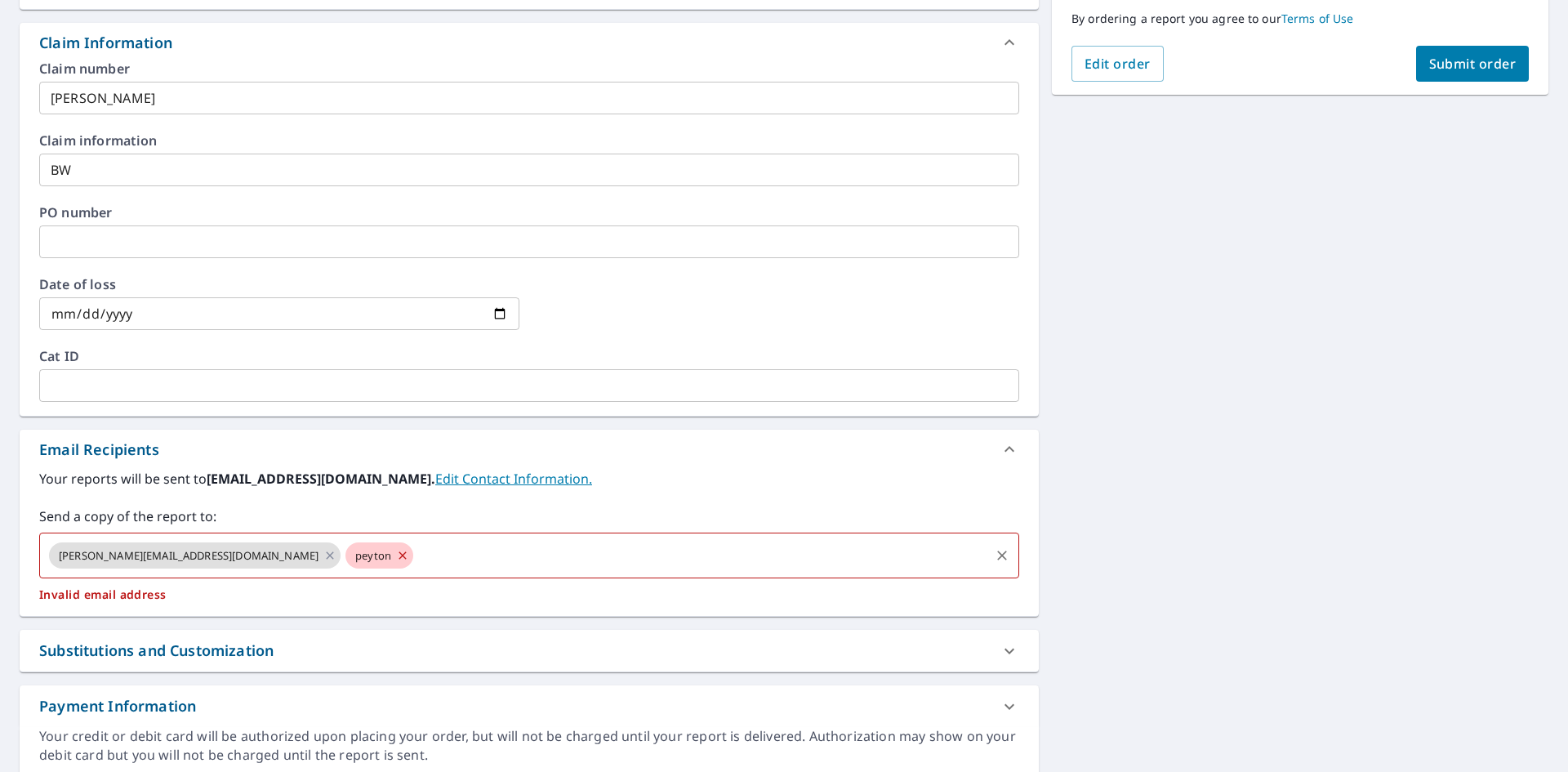
checkbox input "true"
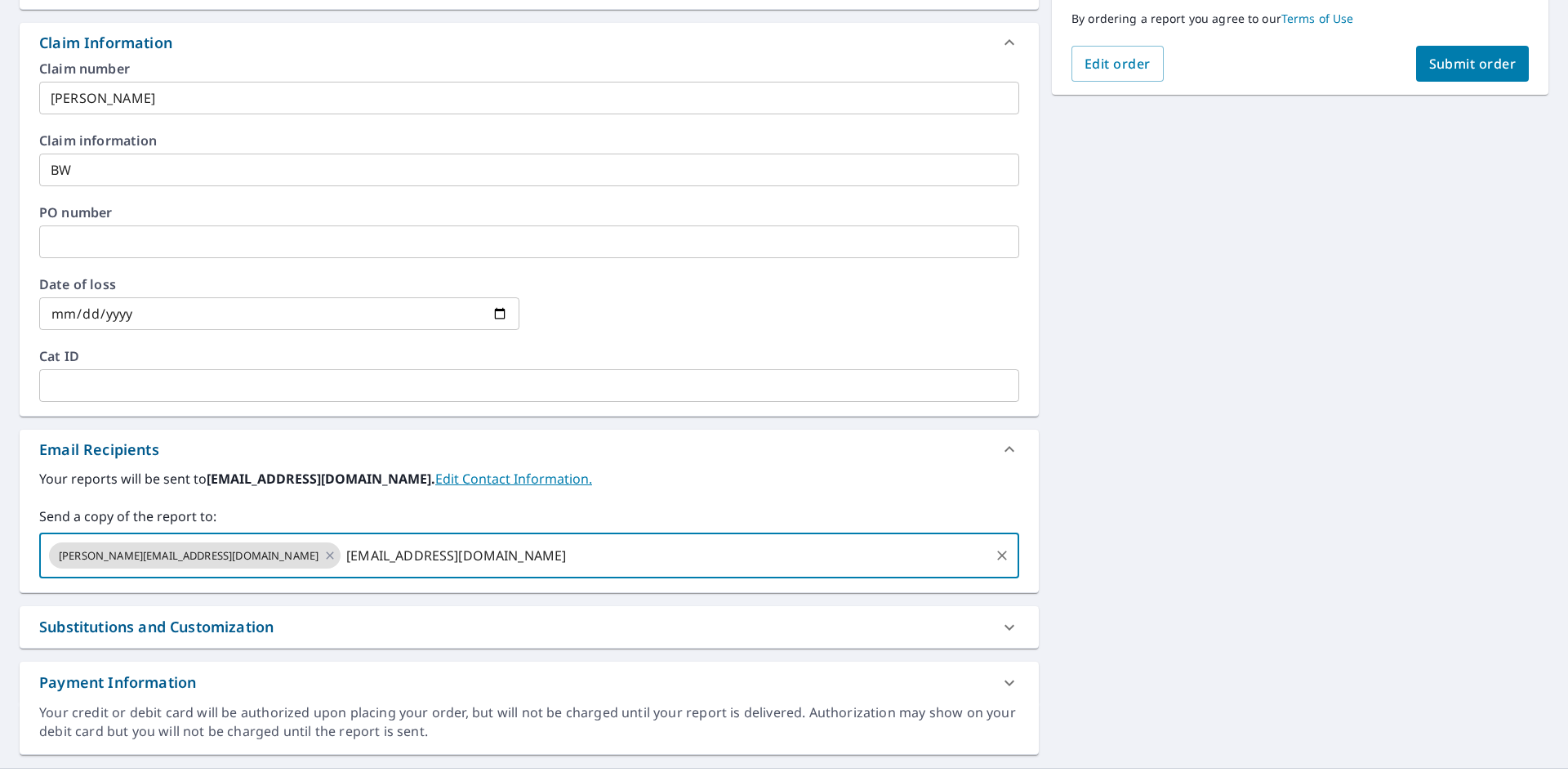
type input "[EMAIL_ADDRESS][DOMAIN_NAME]"
click at [1448, 63] on span "Submit order" at bounding box center [1473, 63] width 88 height 18
checkbox input "true"
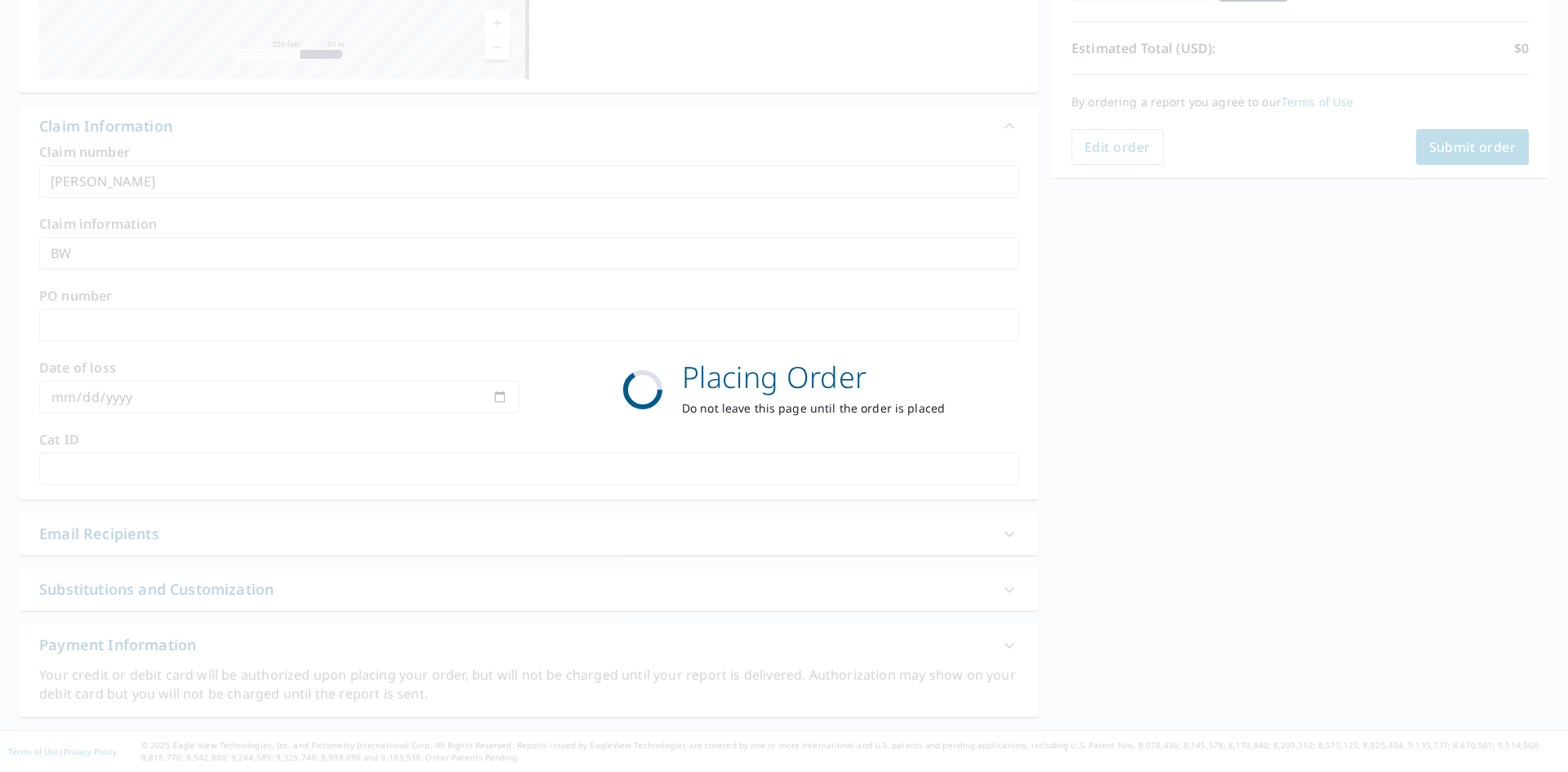
scroll to position [343, 0]
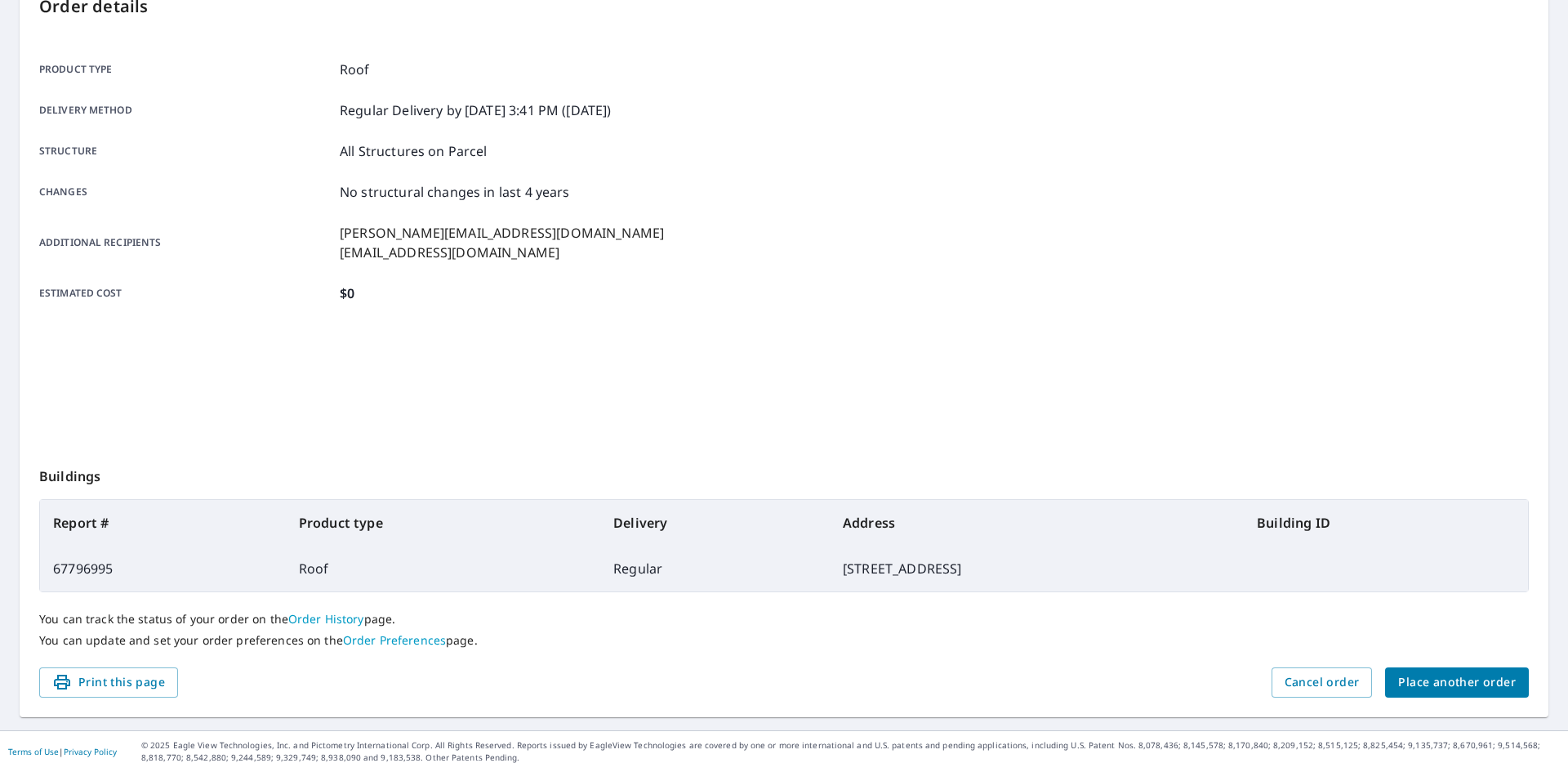
scroll to position [190, 0]
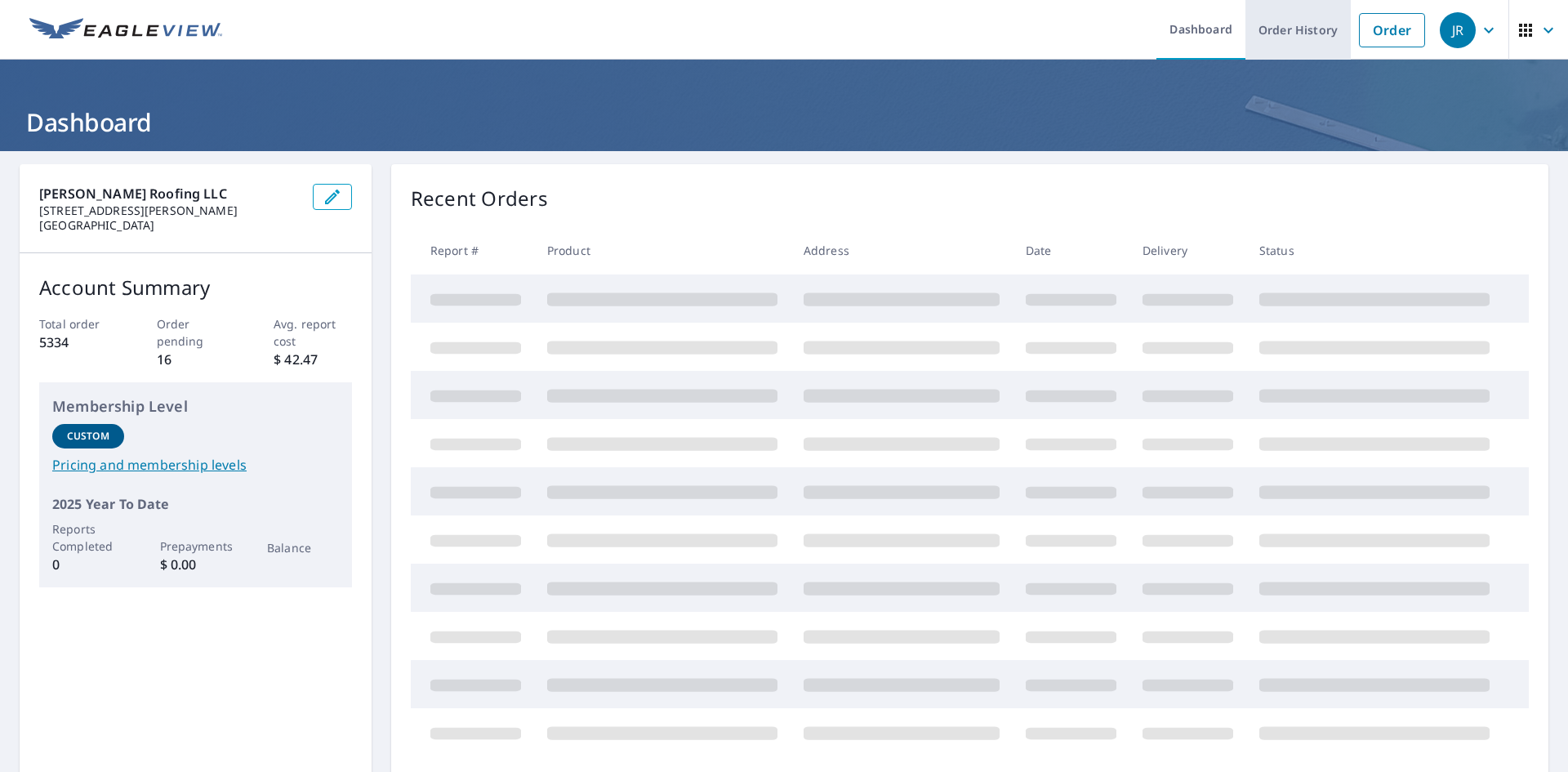
click at [1273, 27] on link "Order History" at bounding box center [1299, 29] width 106 height 60
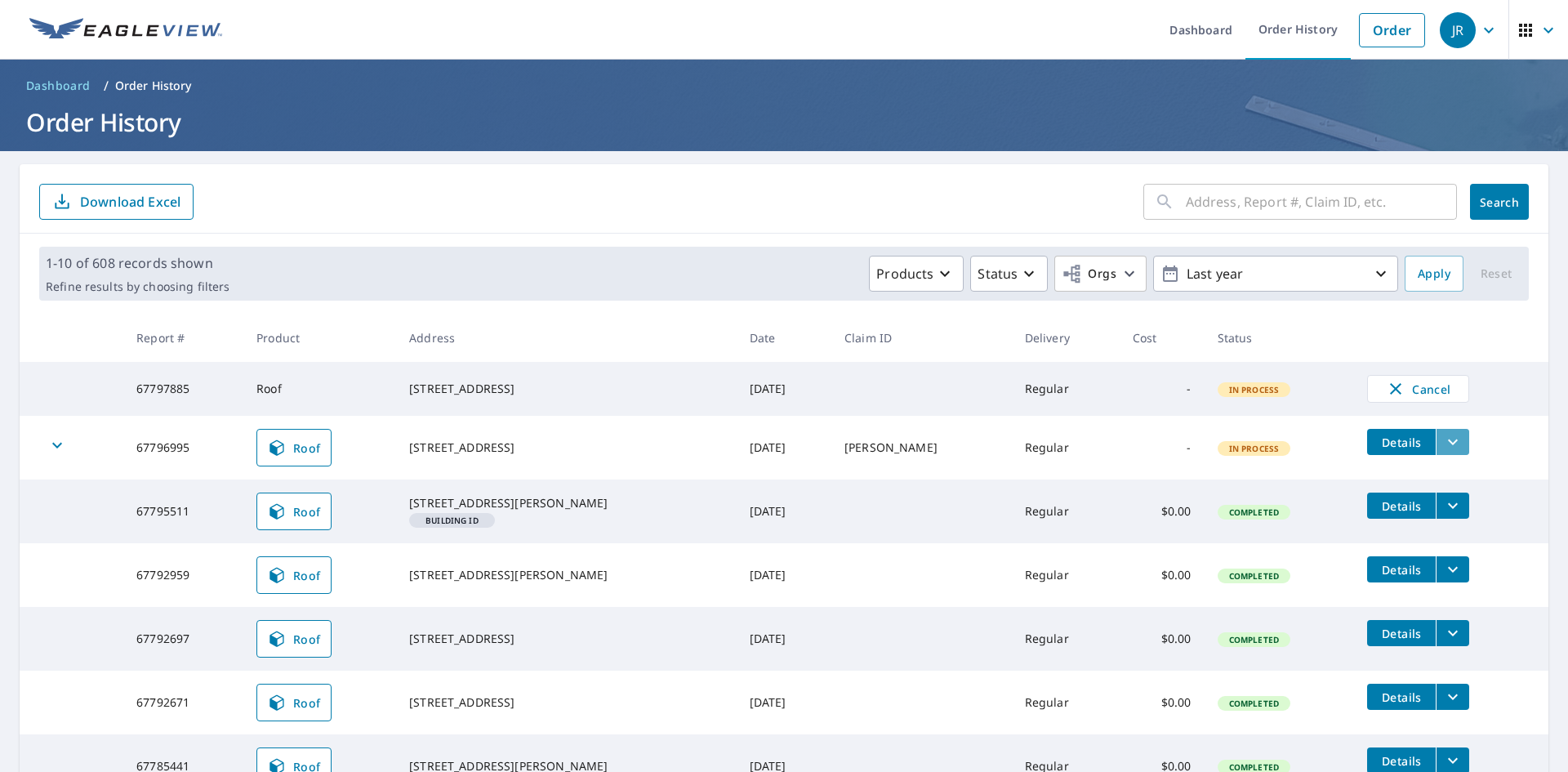
click at [1443, 447] on icon "filesDropdownBtn-67796995" at bounding box center [1453, 441] width 20 height 20
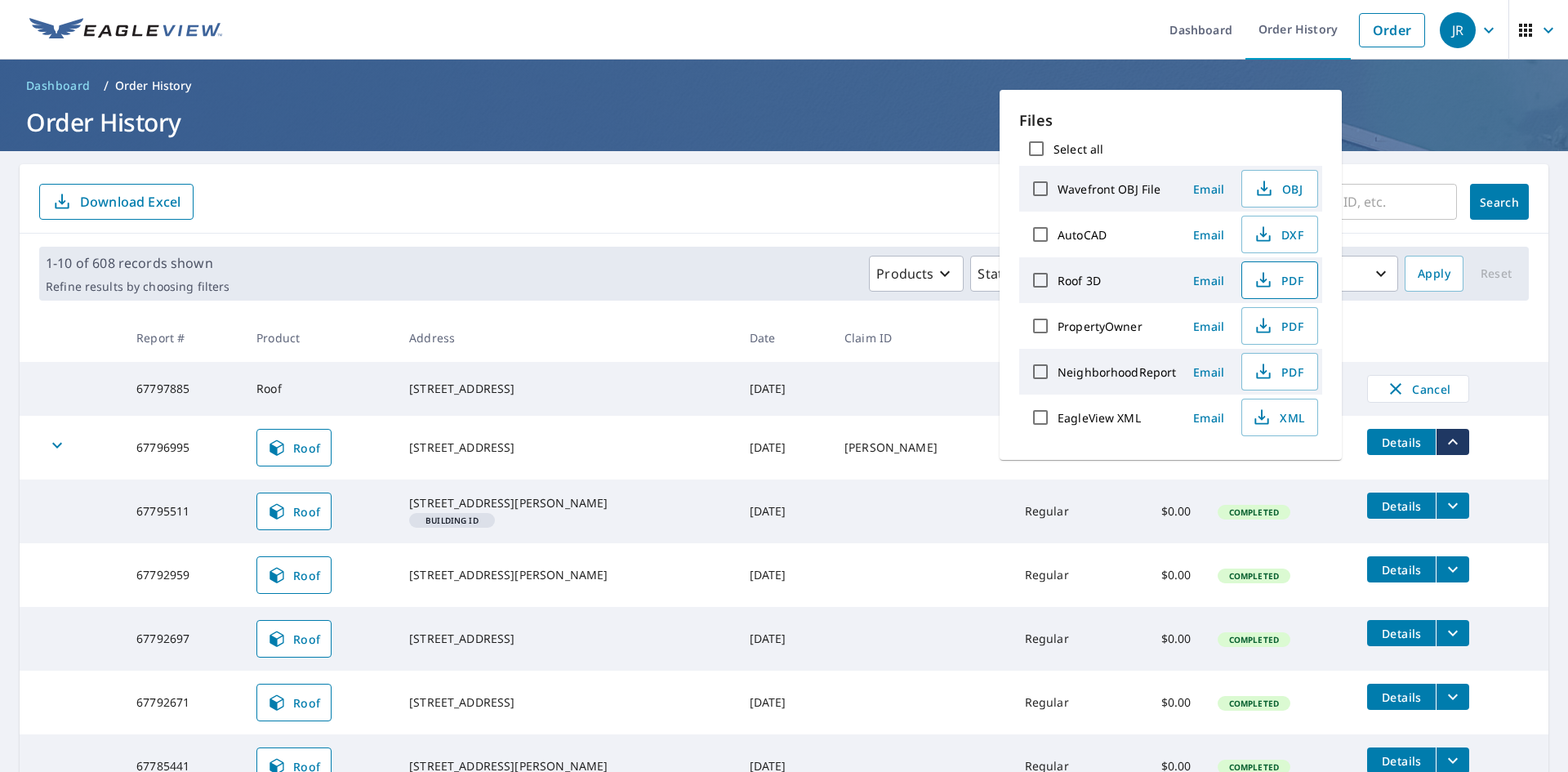
click at [1283, 279] on span "PDF" at bounding box center [1277, 280] width 52 height 20
